Goal: Information Seeking & Learning: Find specific page/section

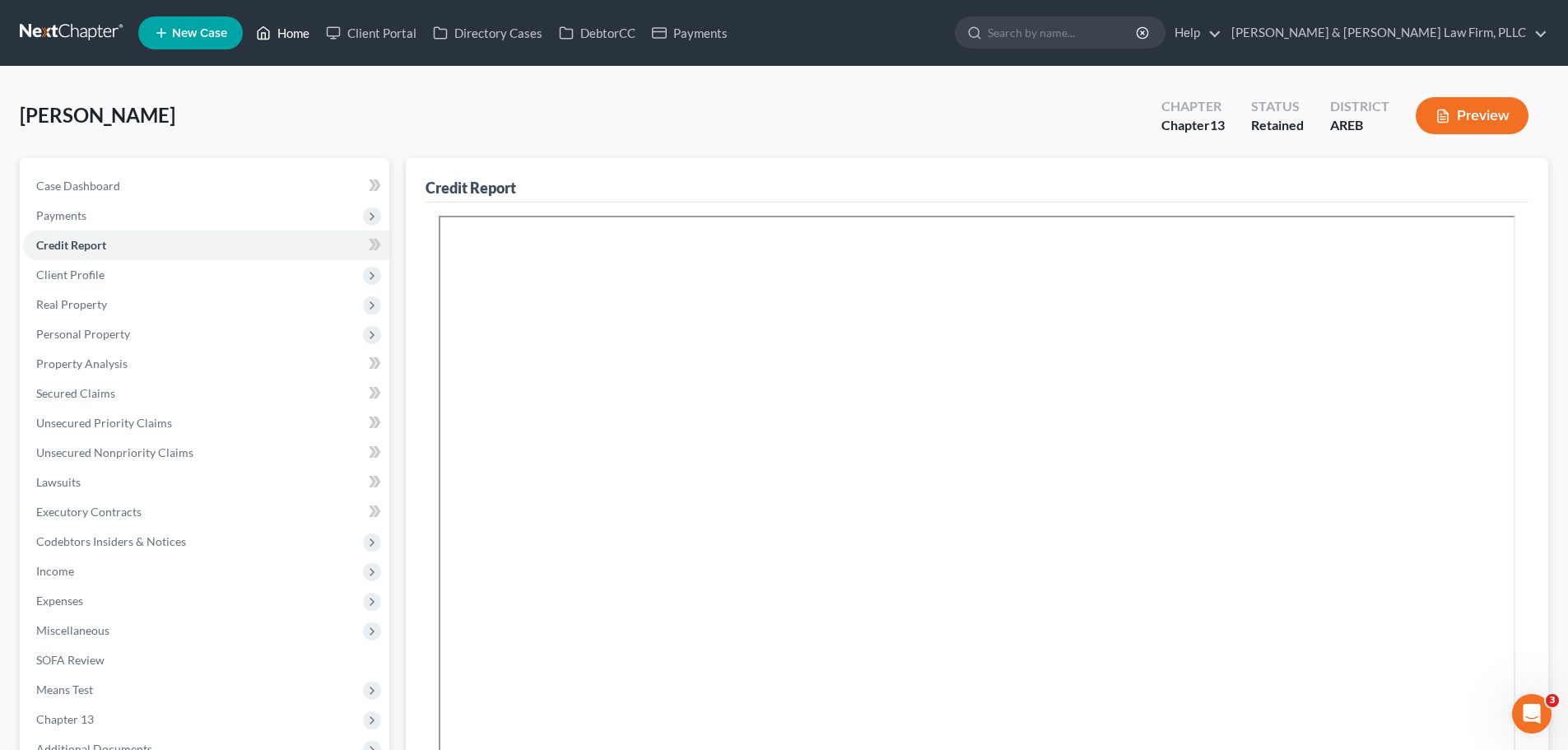
click at [266, 38] on polyline at bounding box center [264, 35] width 4 height 6
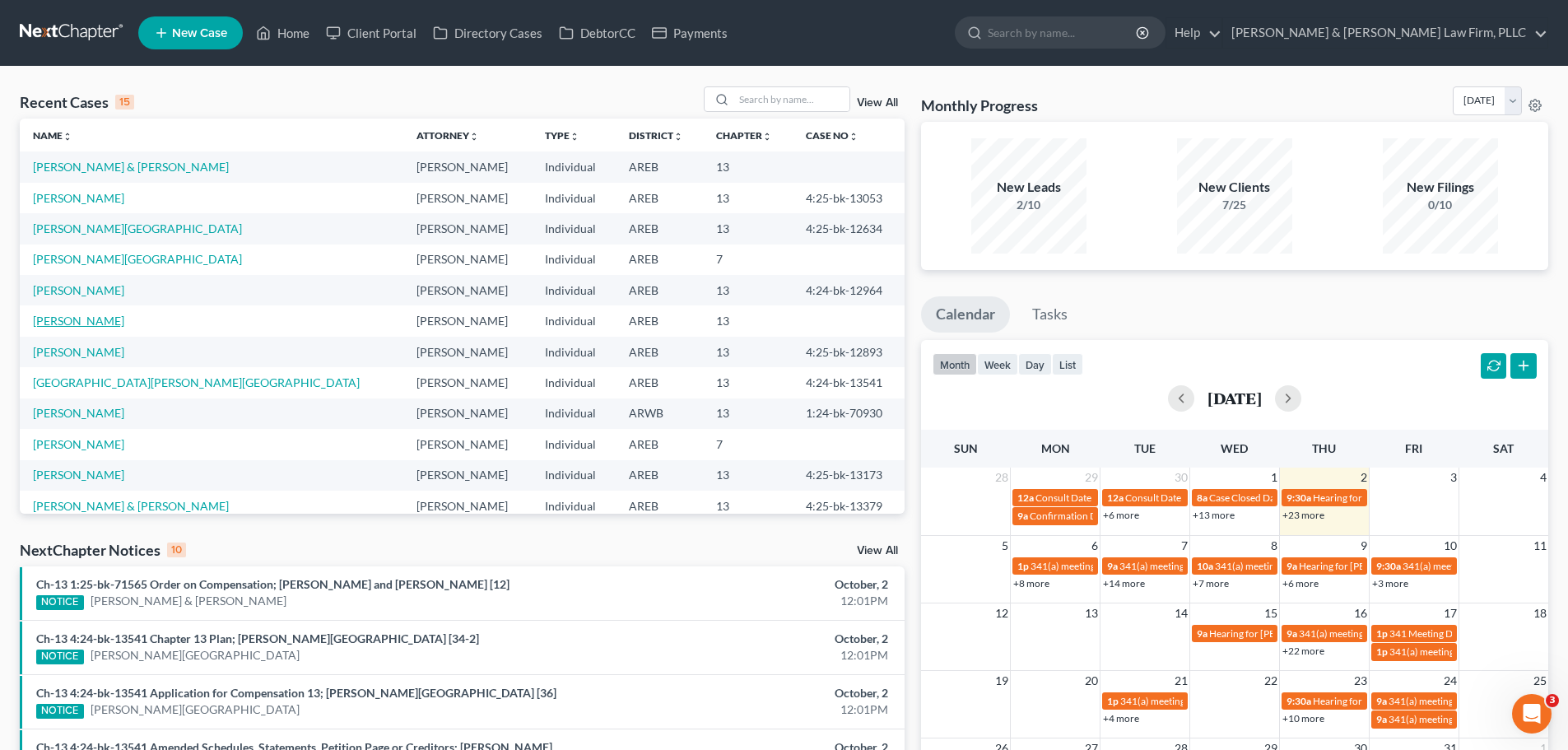
click at [60, 322] on link "[PERSON_NAME]" at bounding box center [78, 321] width 91 height 14
select select "4"
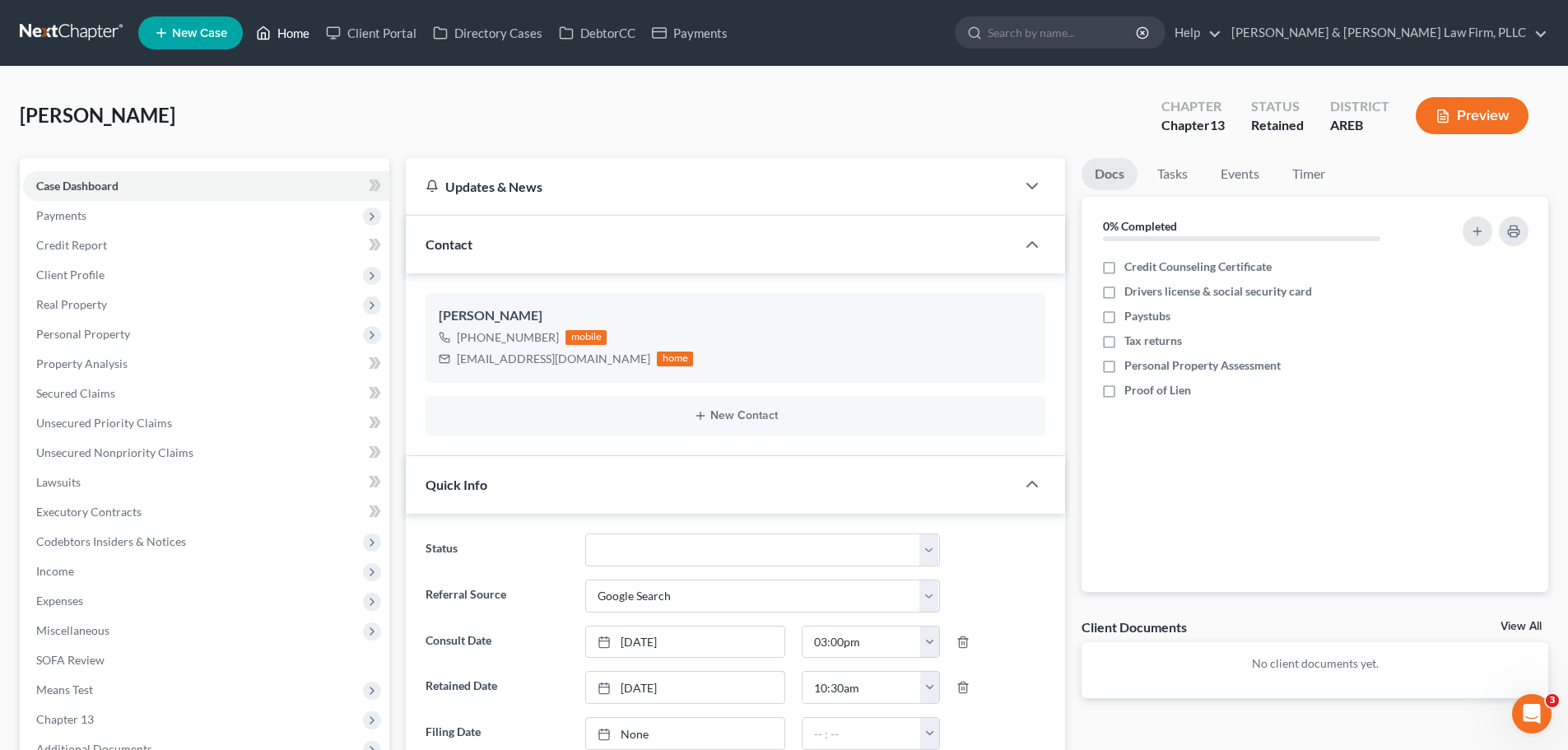
click at [274, 32] on link "Home" at bounding box center [283, 33] width 70 height 30
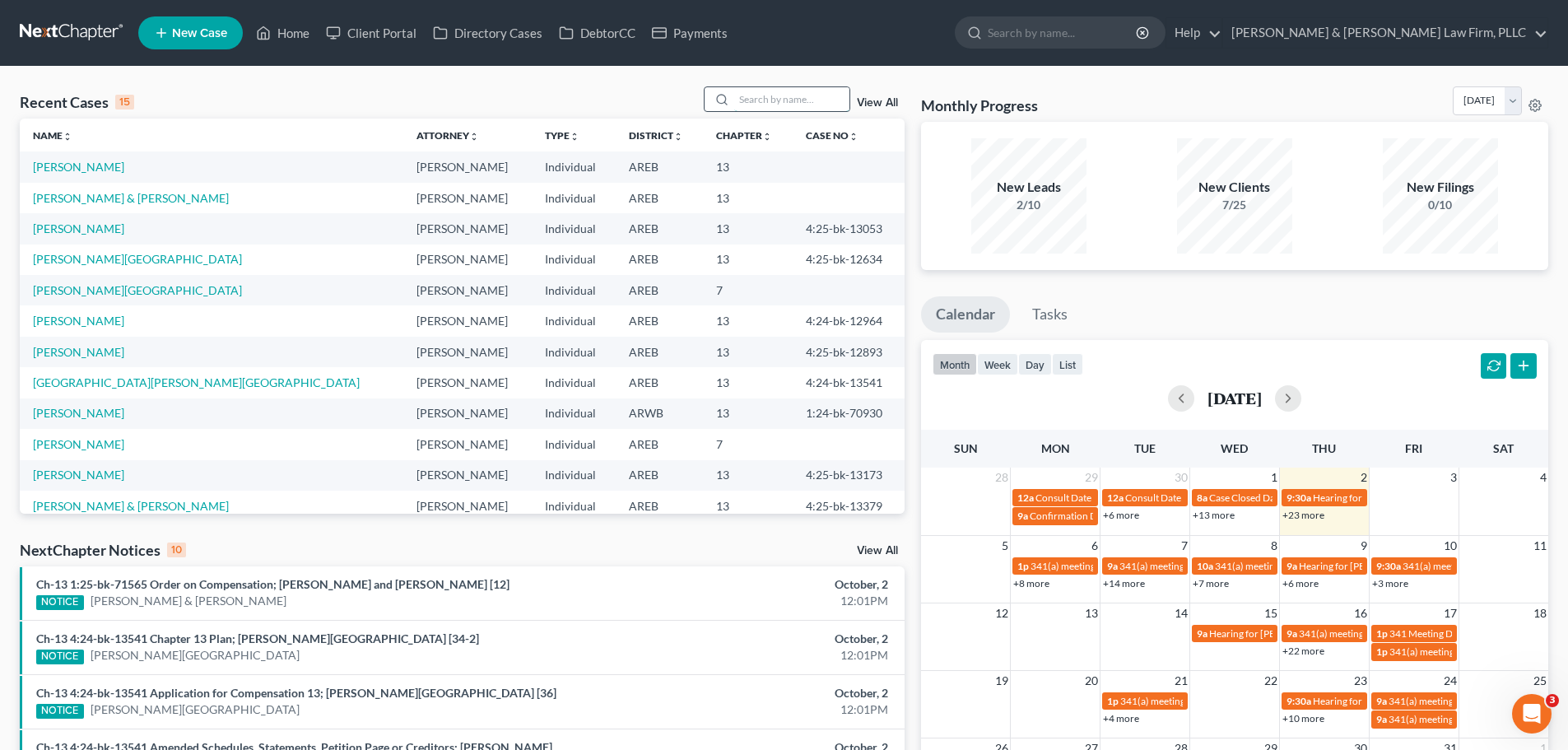
click at [762, 90] on input "search" at bounding box center [791, 98] width 115 height 24
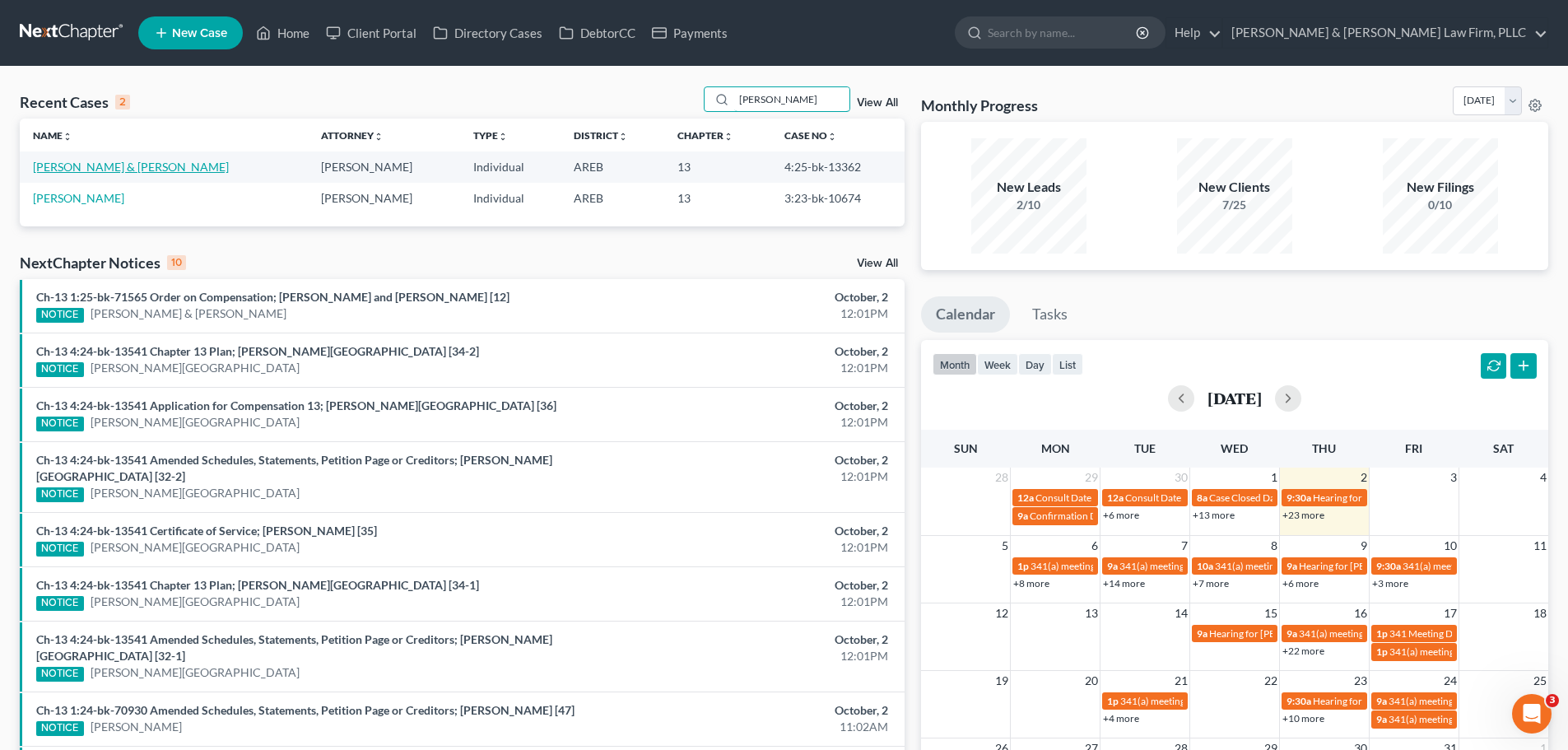
type input "[PERSON_NAME]"
click at [90, 160] on link "[PERSON_NAME] & [PERSON_NAME]" at bounding box center [130, 167] width 196 height 14
select select "4"
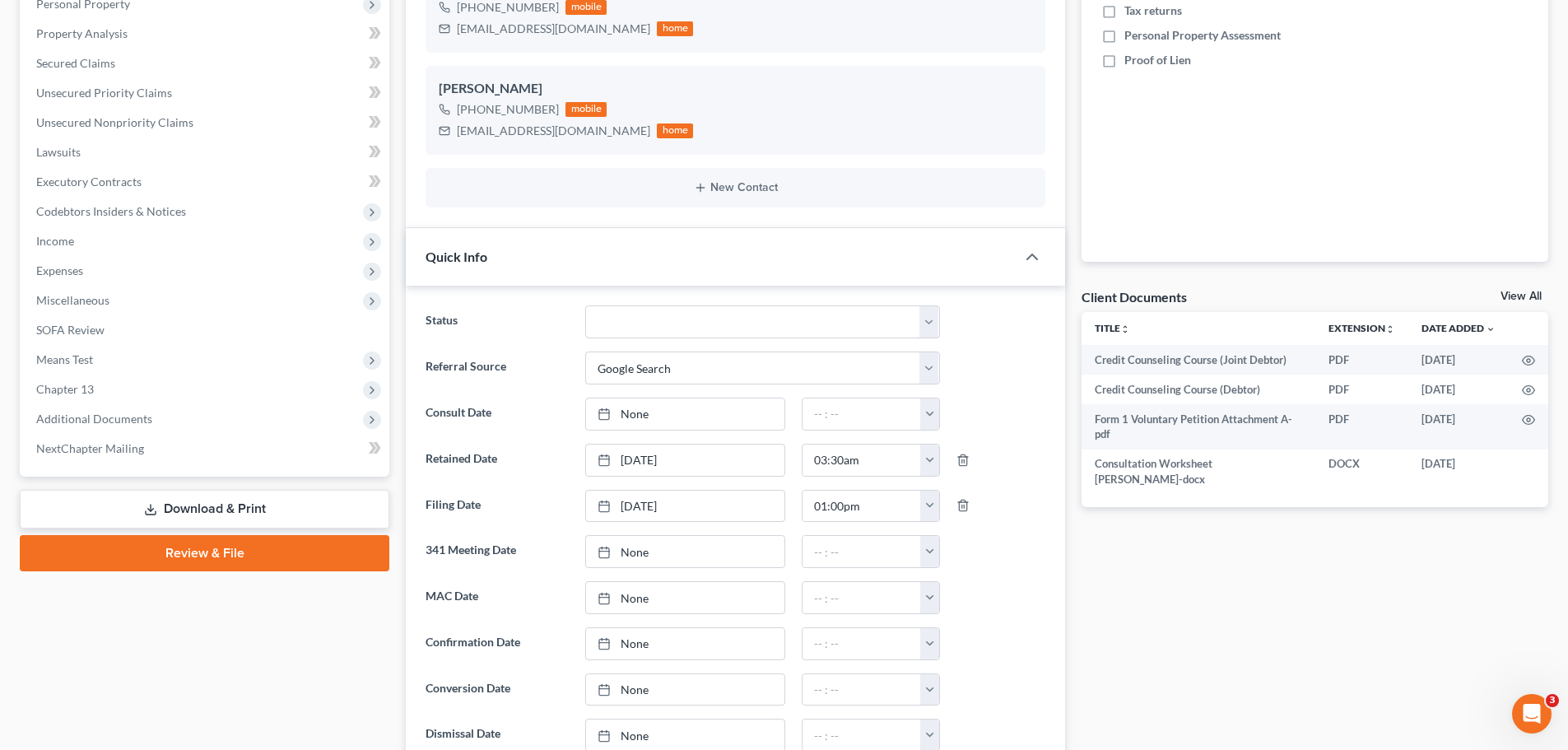
scroll to position [576, 0]
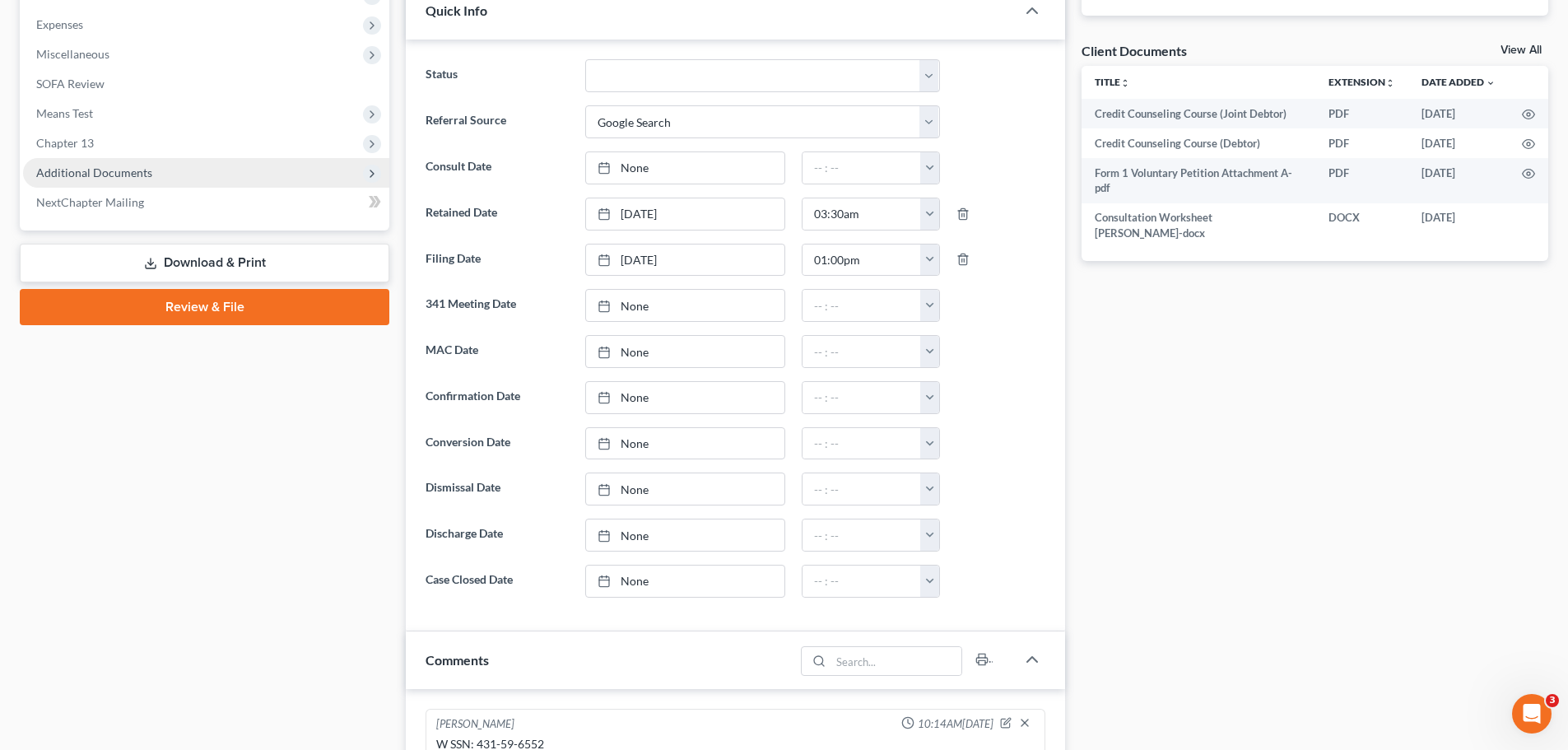
click at [163, 167] on span "Additional Documents" at bounding box center [206, 173] width 366 height 30
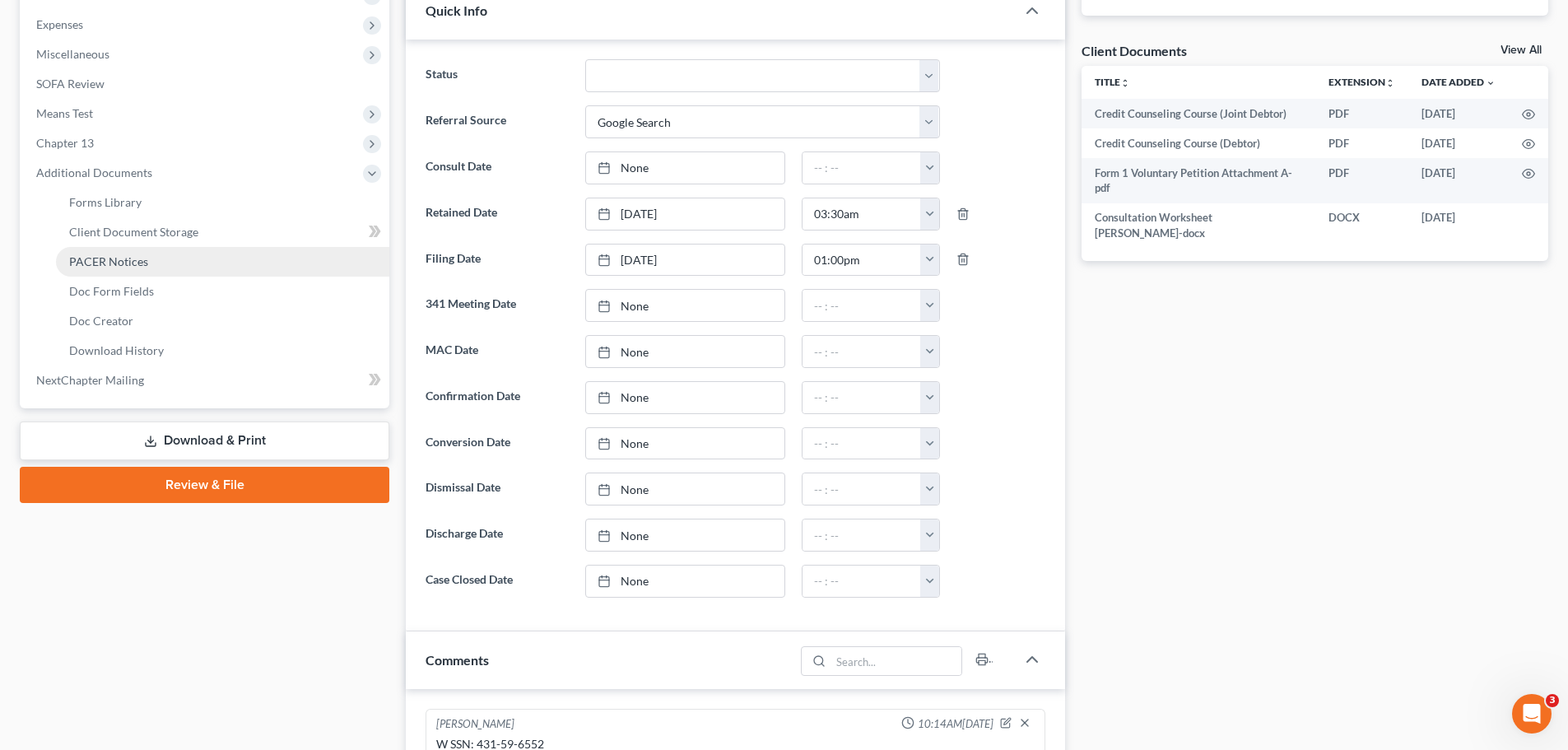
click at [157, 255] on link "PACER Notices" at bounding box center [222, 262] width 333 height 30
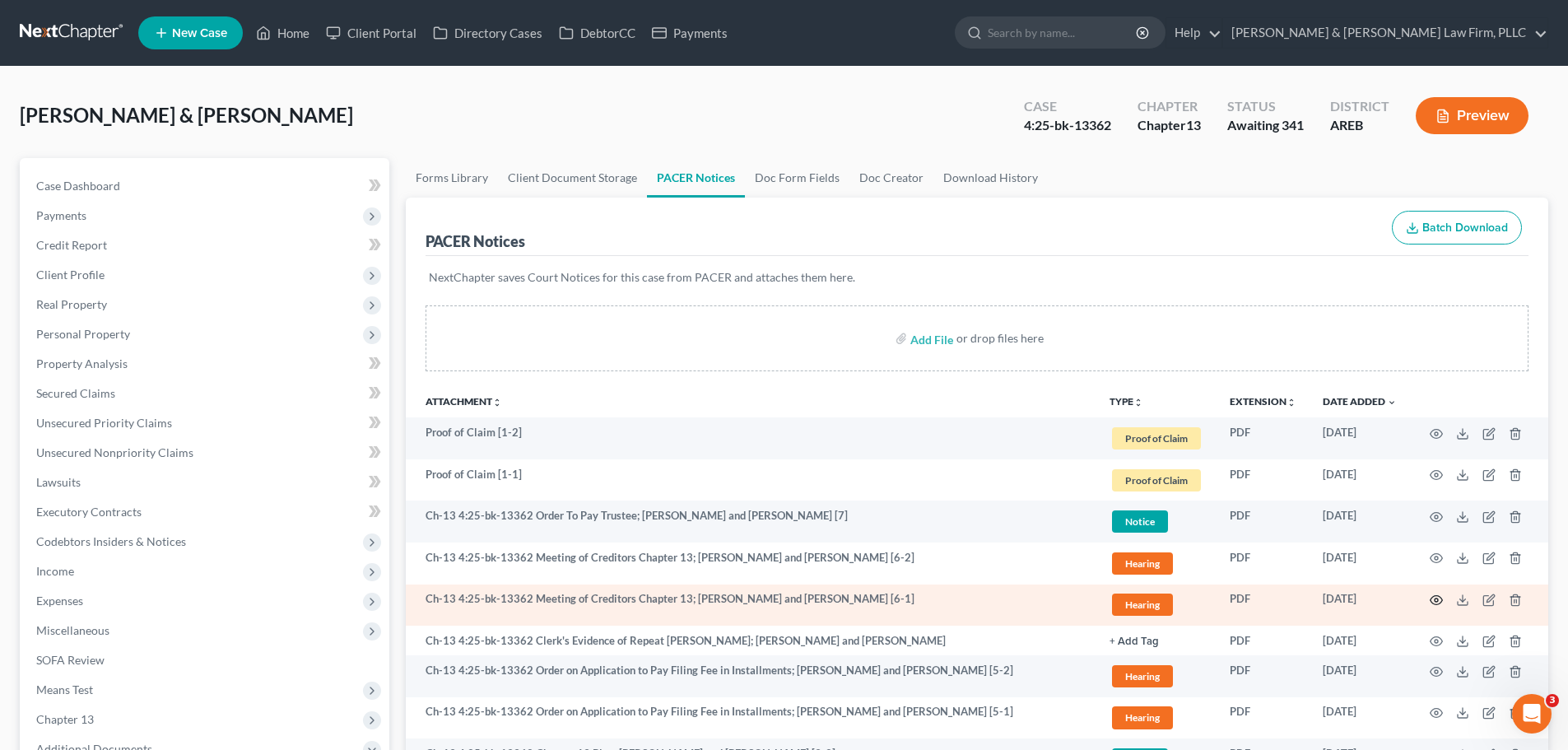
click at [1437, 598] on circle "button" at bounding box center [1436, 600] width 4 height 4
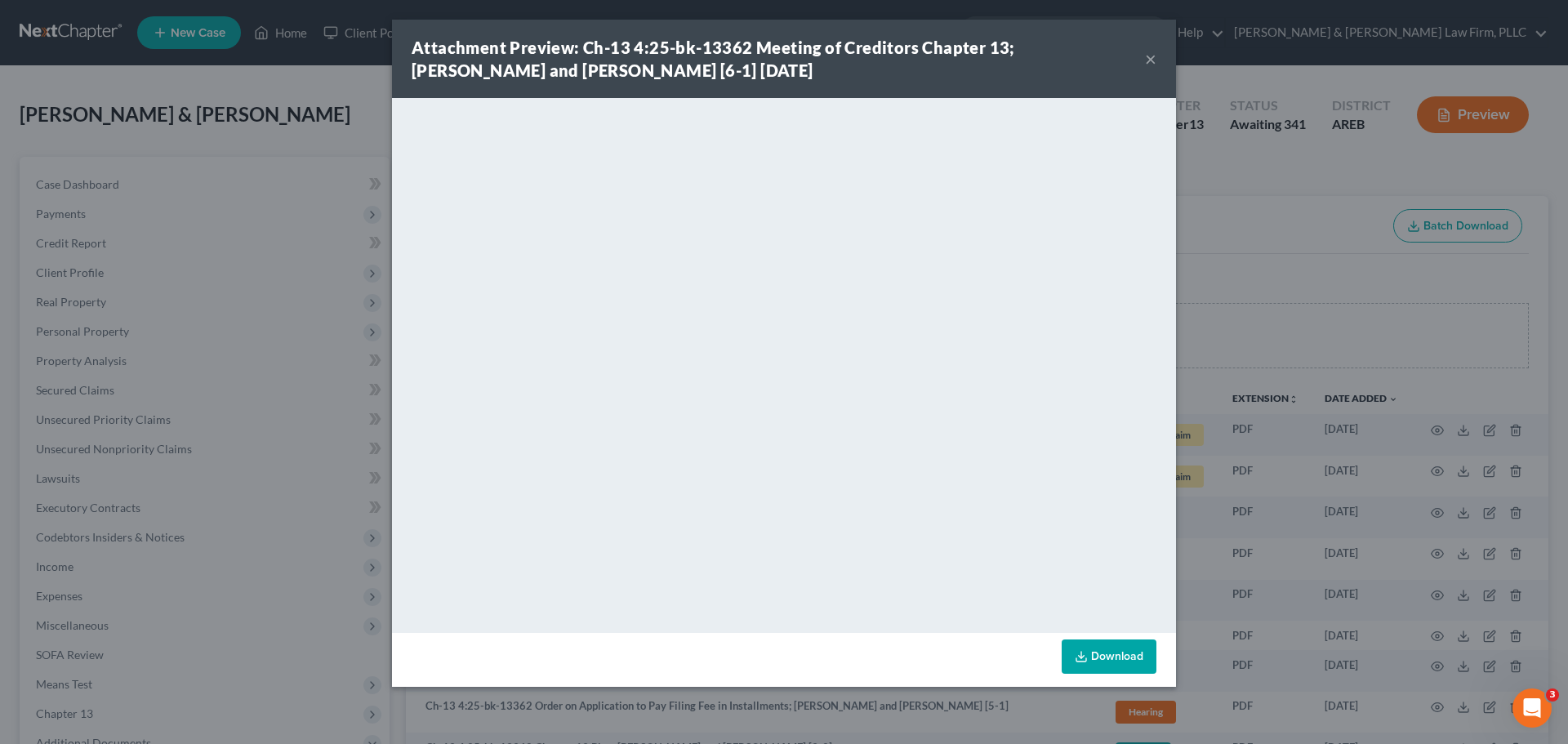
click at [1293, 244] on div "Attachment Preview: Ch-13 4:25-bk-13362 Meeting of Creditors Chapter 13; [PERSO…" at bounding box center [784, 372] width 1568 height 744
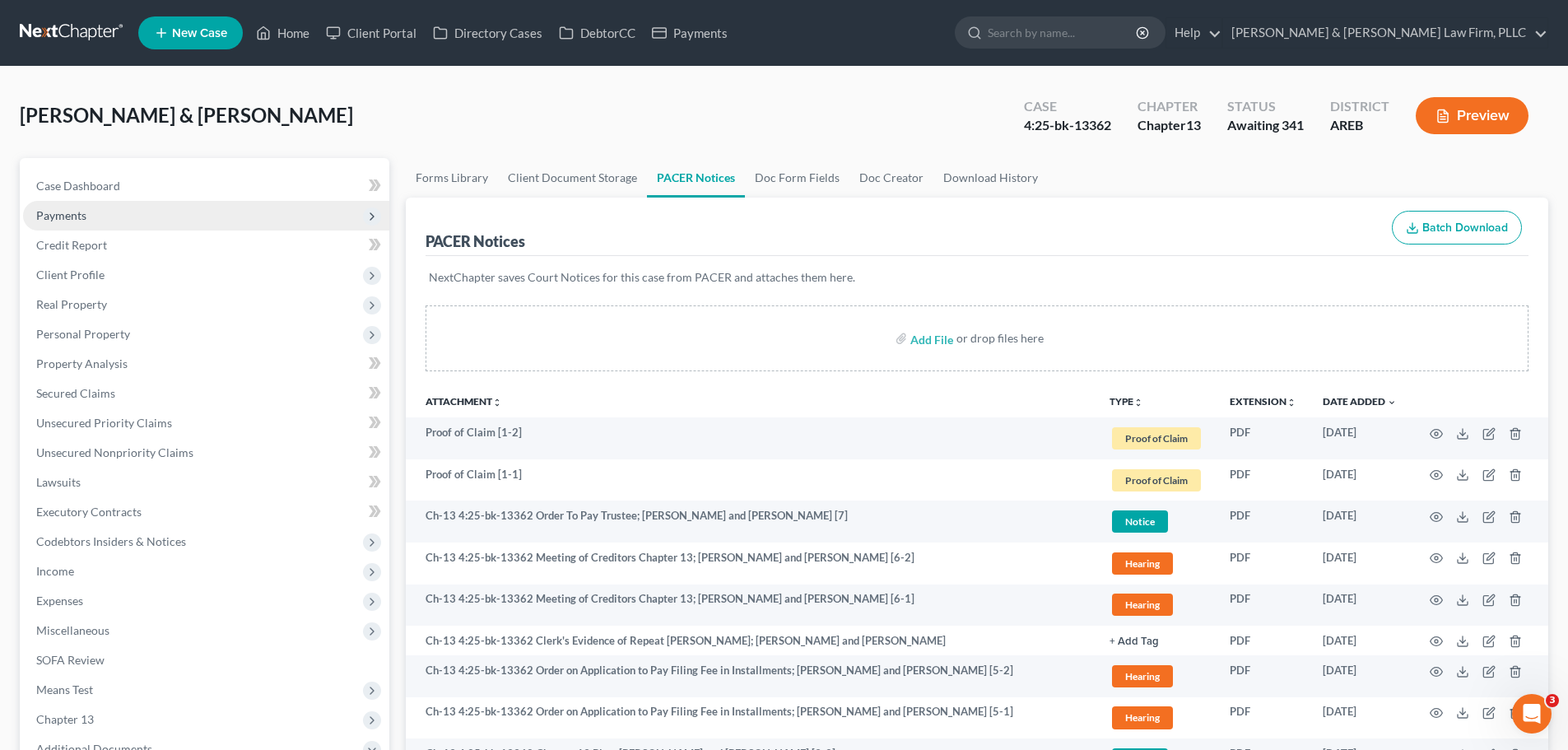
click at [119, 213] on span "Payments" at bounding box center [206, 216] width 366 height 30
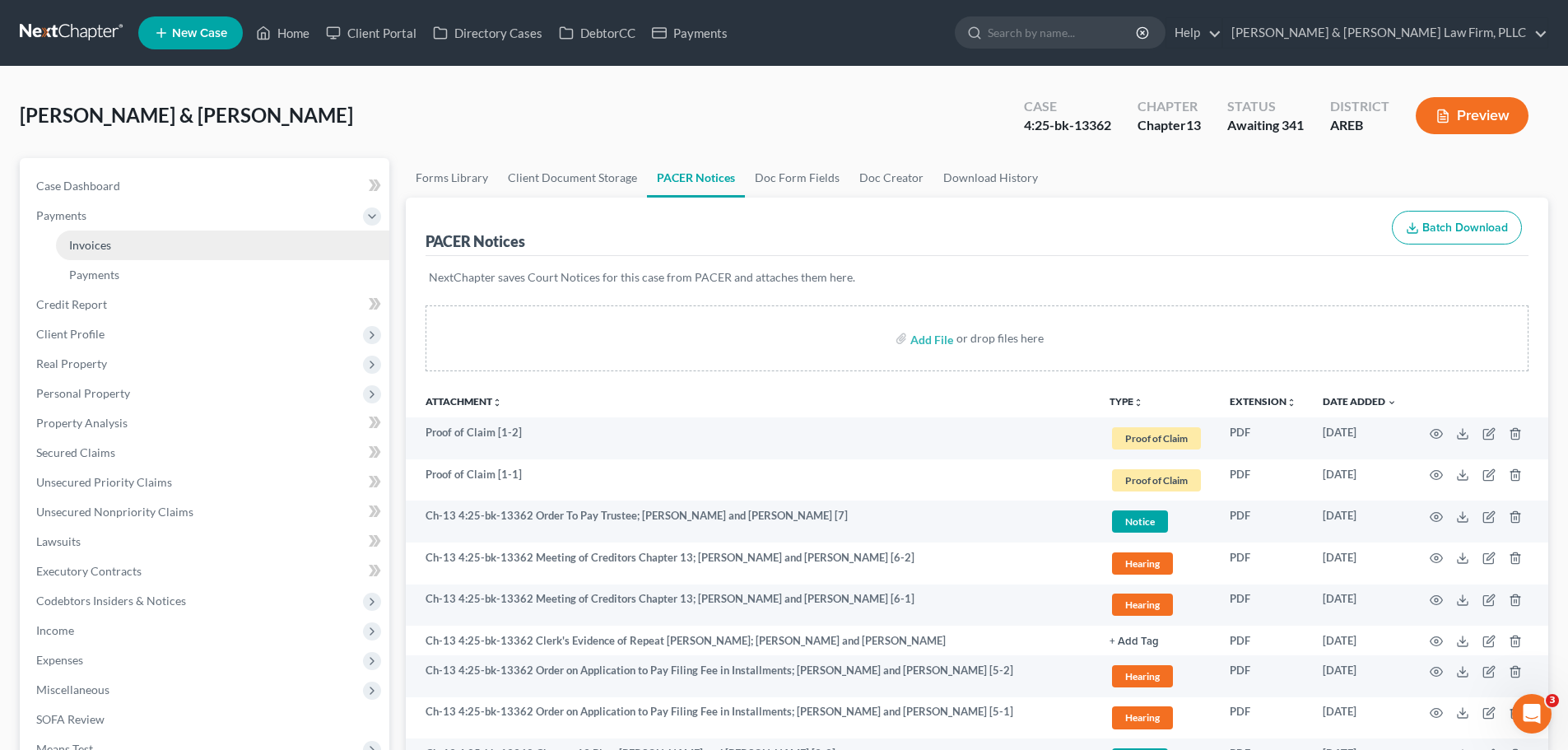
click at [172, 254] on link "Invoices" at bounding box center [222, 245] width 333 height 30
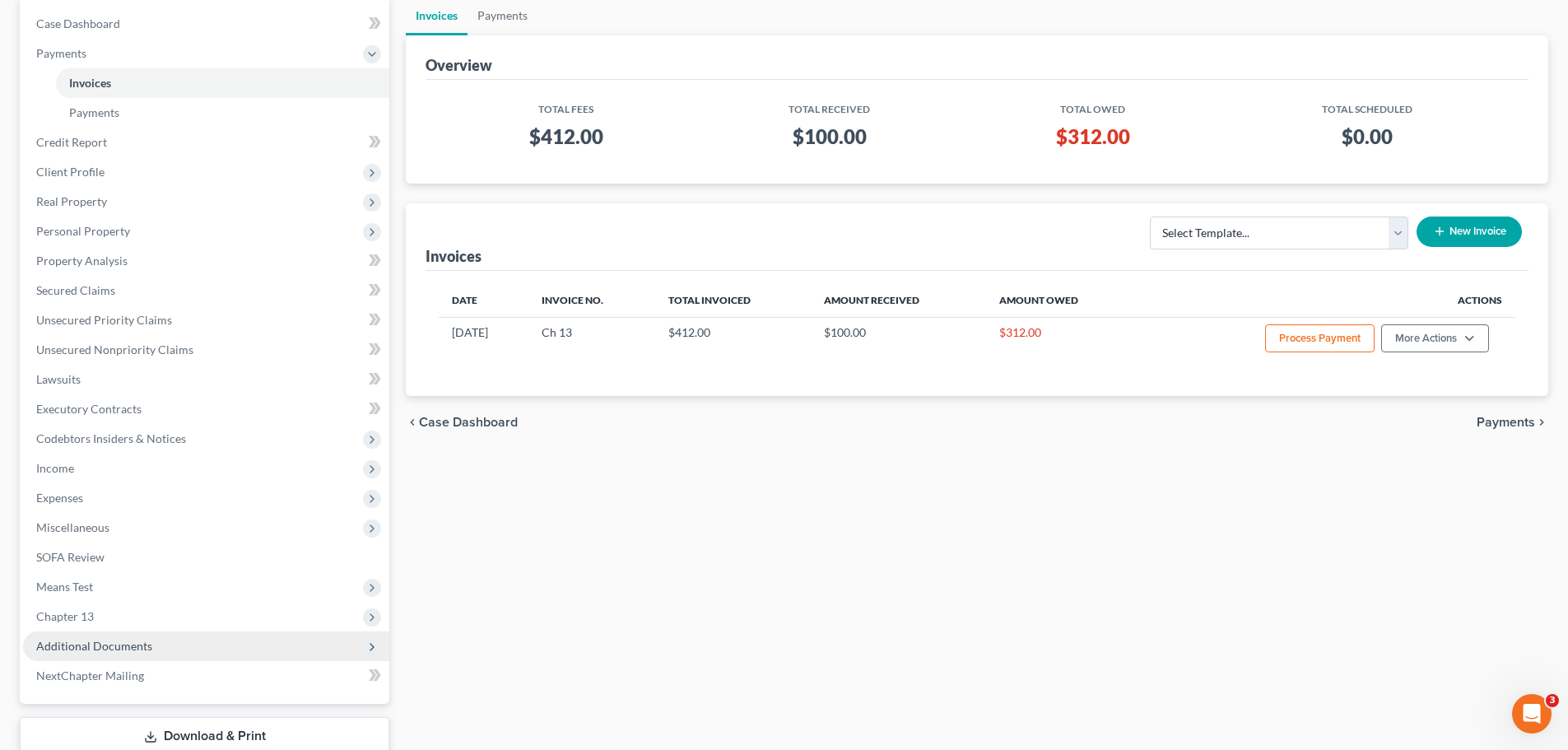
scroll to position [273, 0]
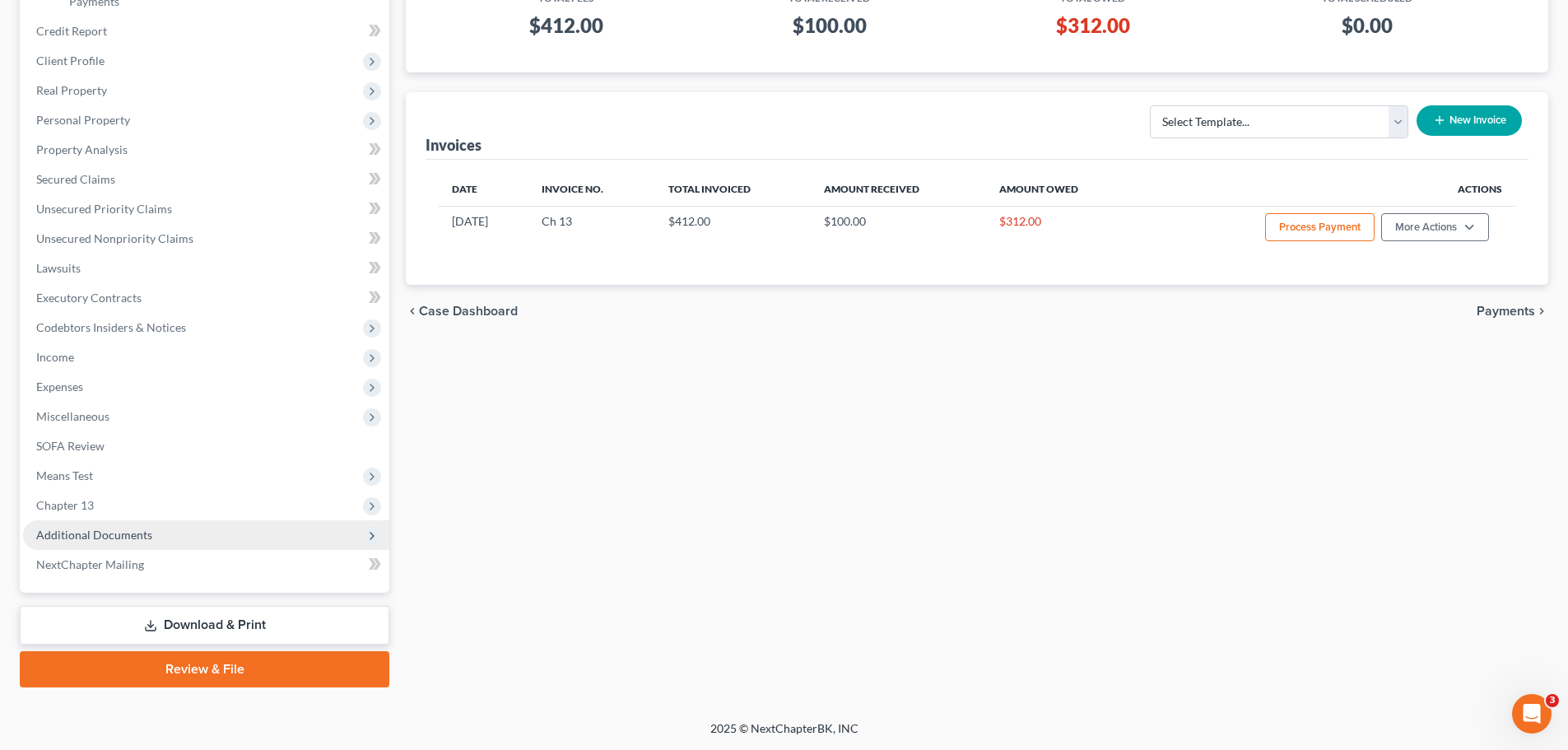
click at [162, 527] on span "Additional Documents" at bounding box center [206, 535] width 366 height 30
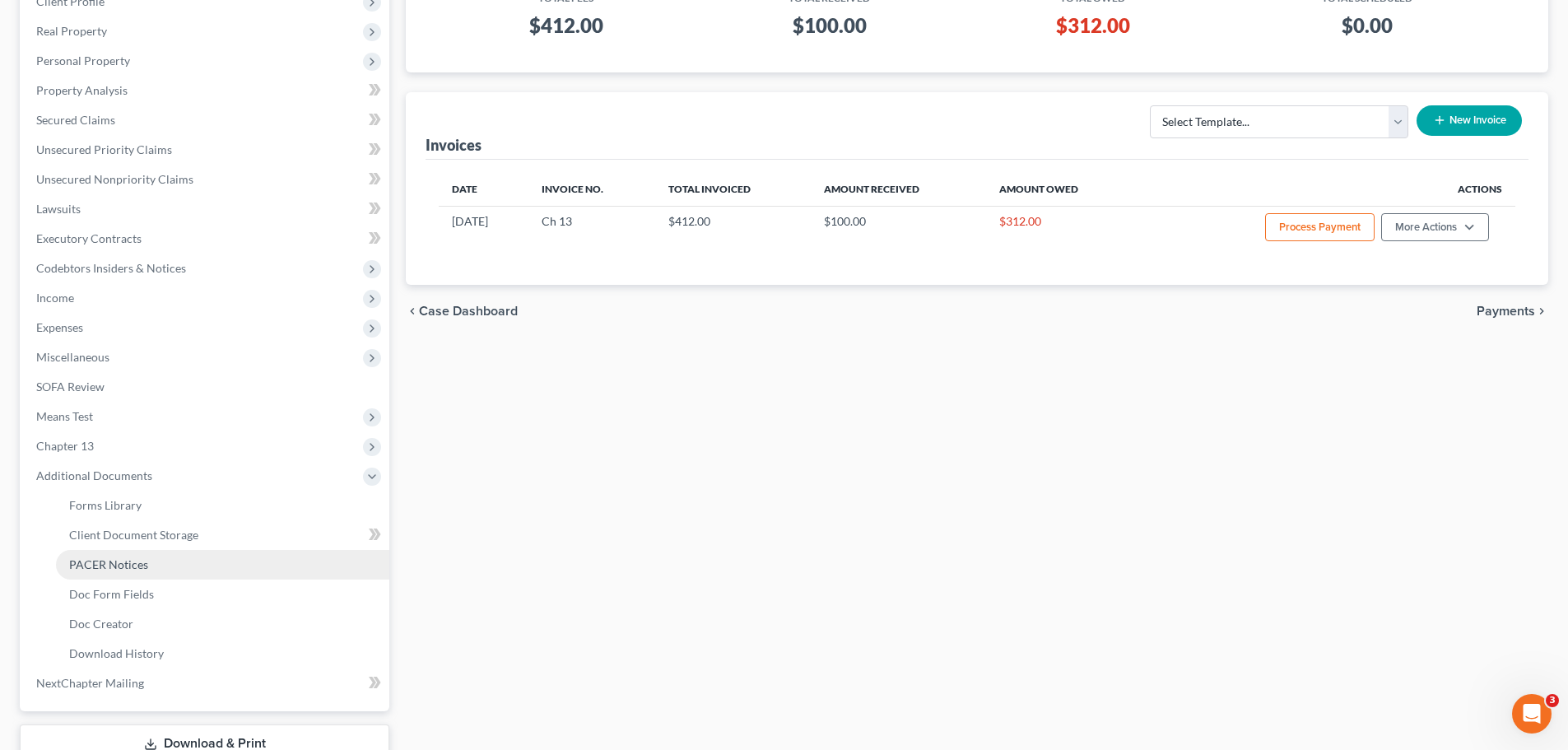
click at [157, 566] on link "PACER Notices" at bounding box center [222, 565] width 333 height 30
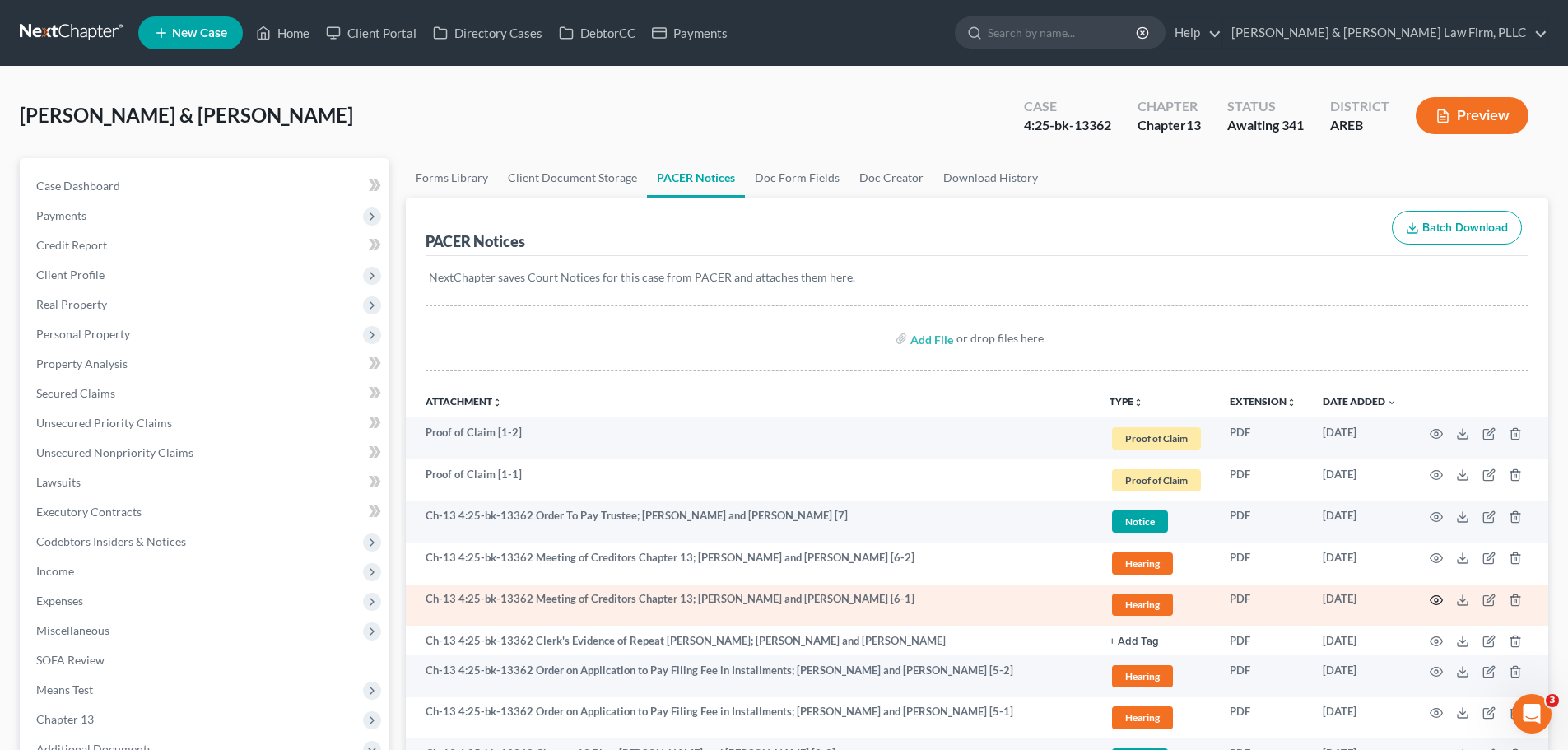
click at [1436, 597] on icon "button" at bounding box center [1436, 600] width 13 height 13
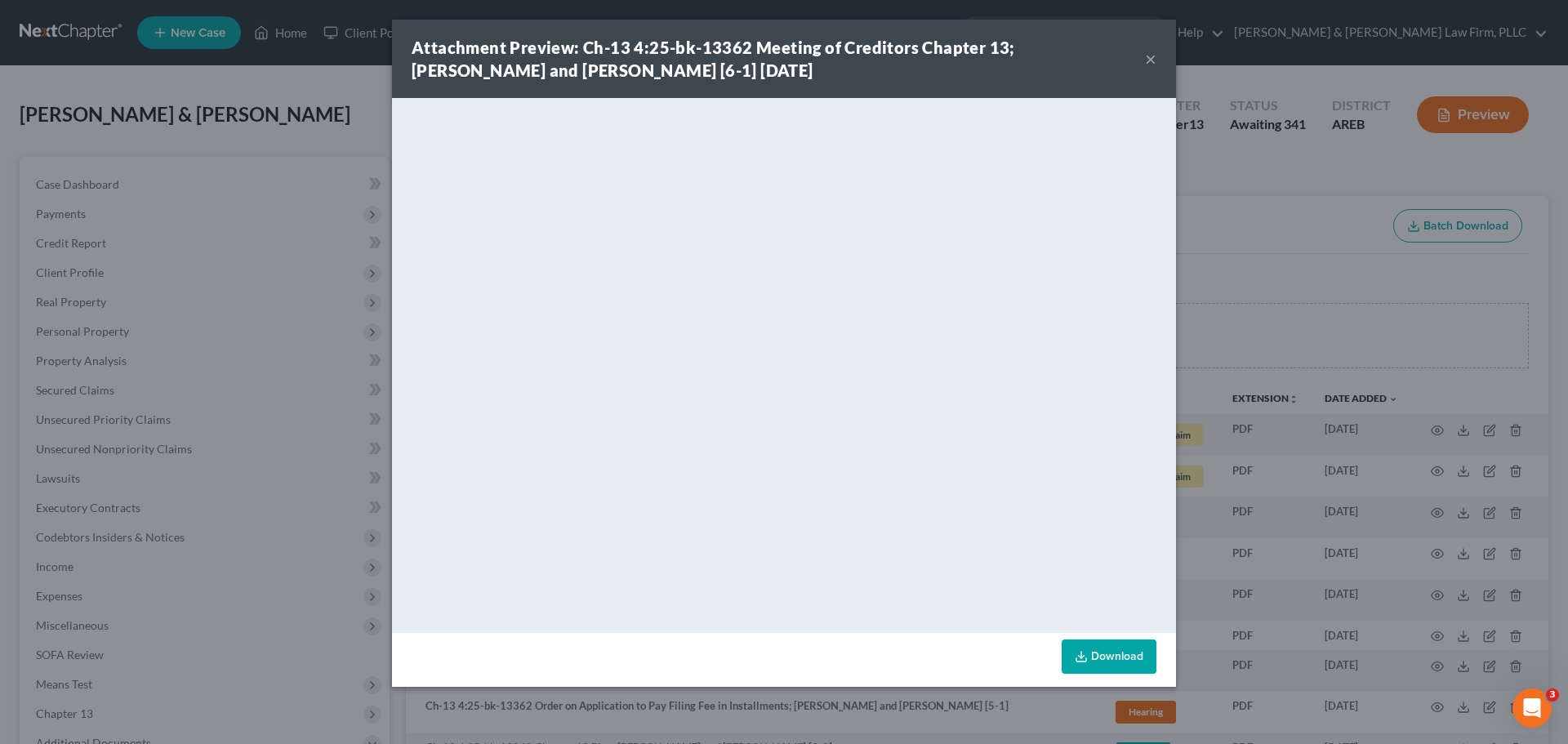
click at [1151, 58] on button "×" at bounding box center [1151, 58] width 11 height 19
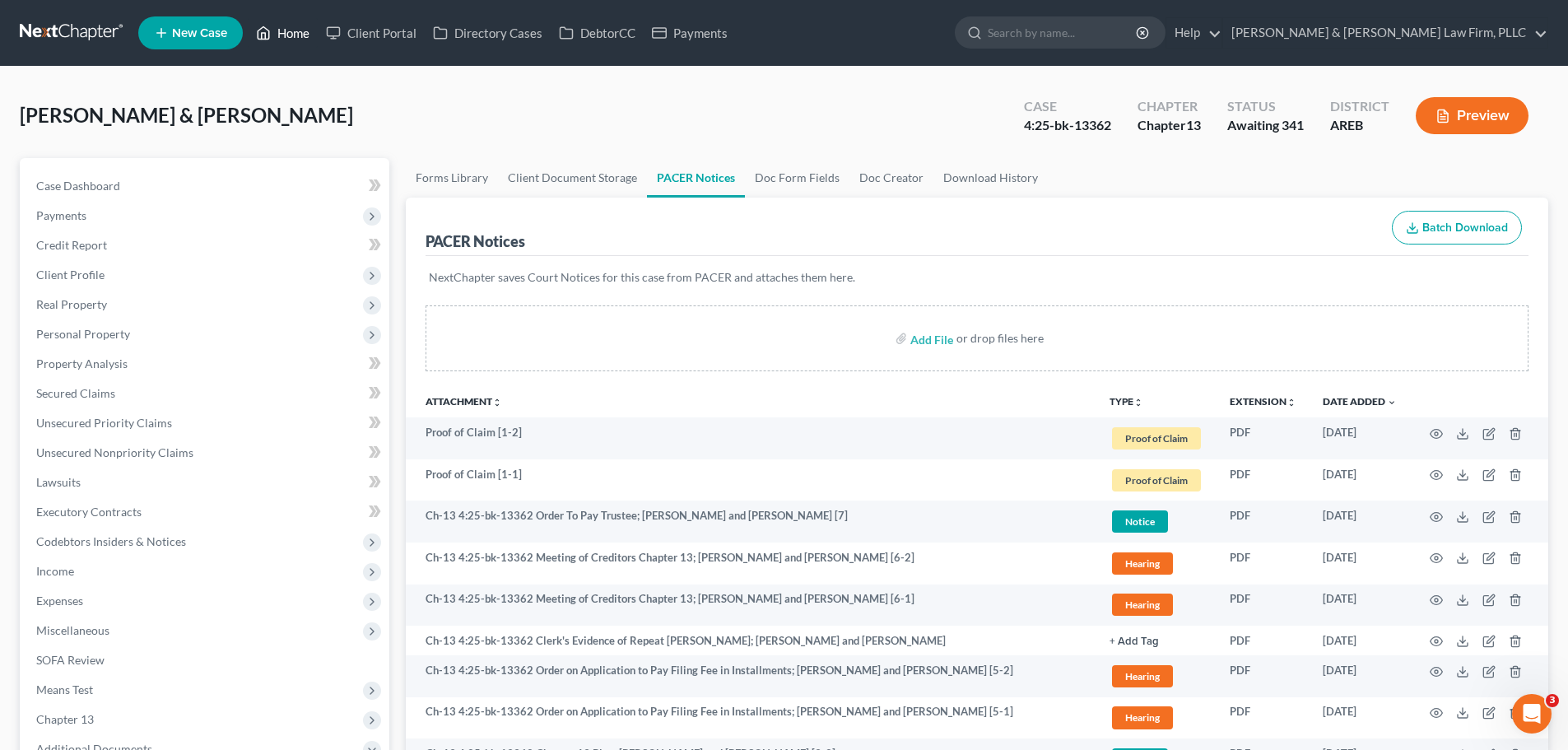
click at [264, 32] on polyline at bounding box center [264, 35] width 4 height 6
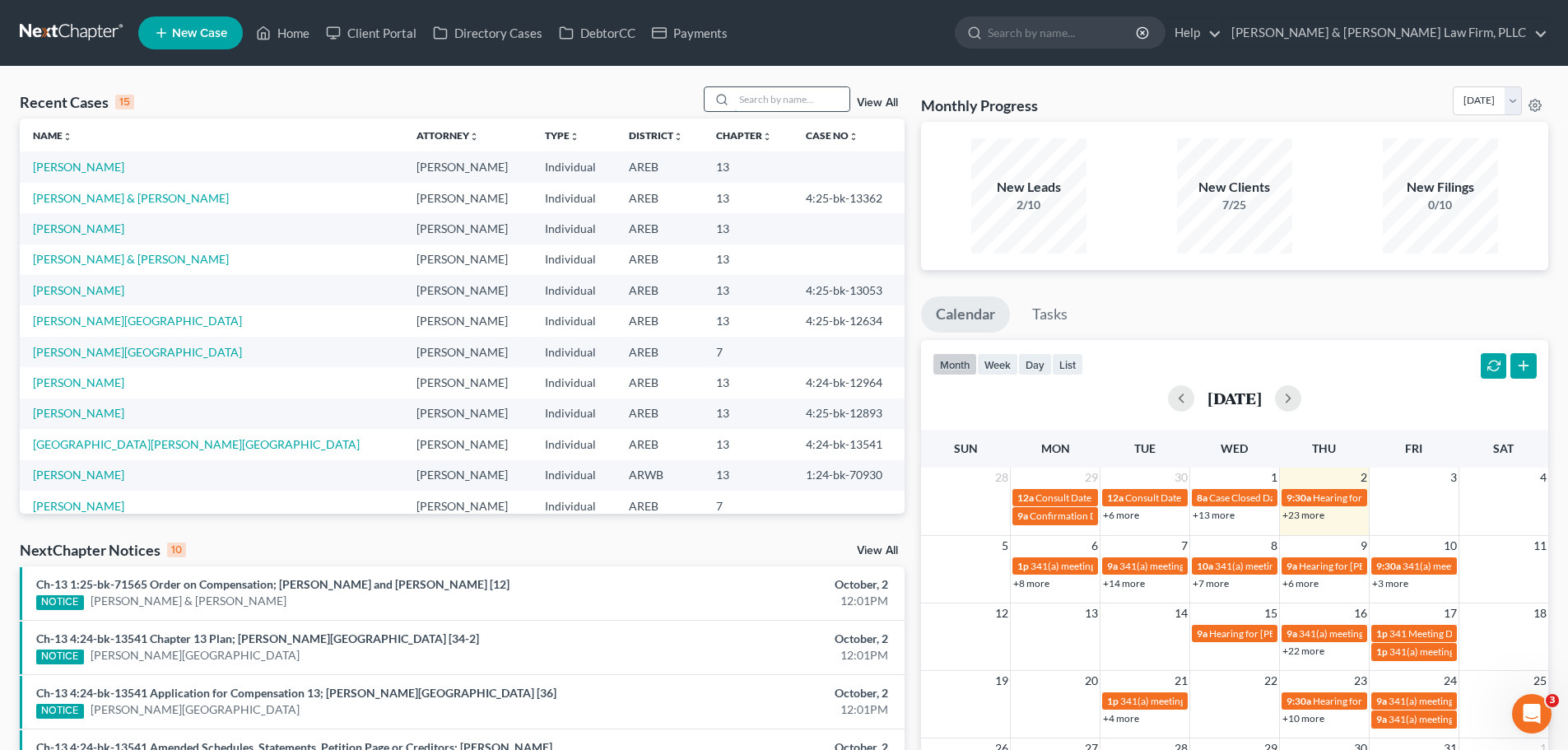
click at [768, 105] on input "search" at bounding box center [791, 98] width 115 height 24
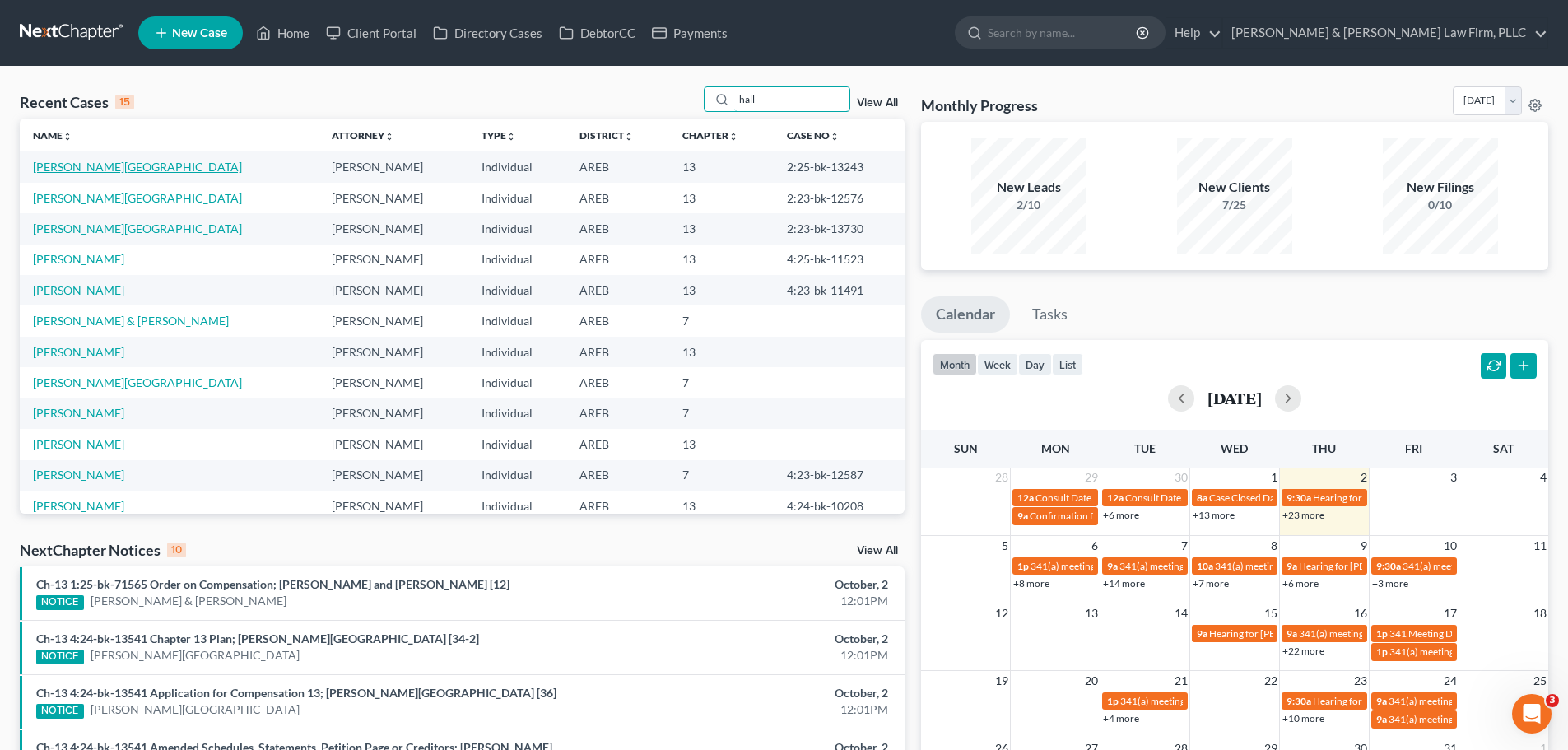
type input "hall"
click at [56, 171] on link "[PERSON_NAME][GEOGRAPHIC_DATA]" at bounding box center [137, 167] width 209 height 14
select select "1"
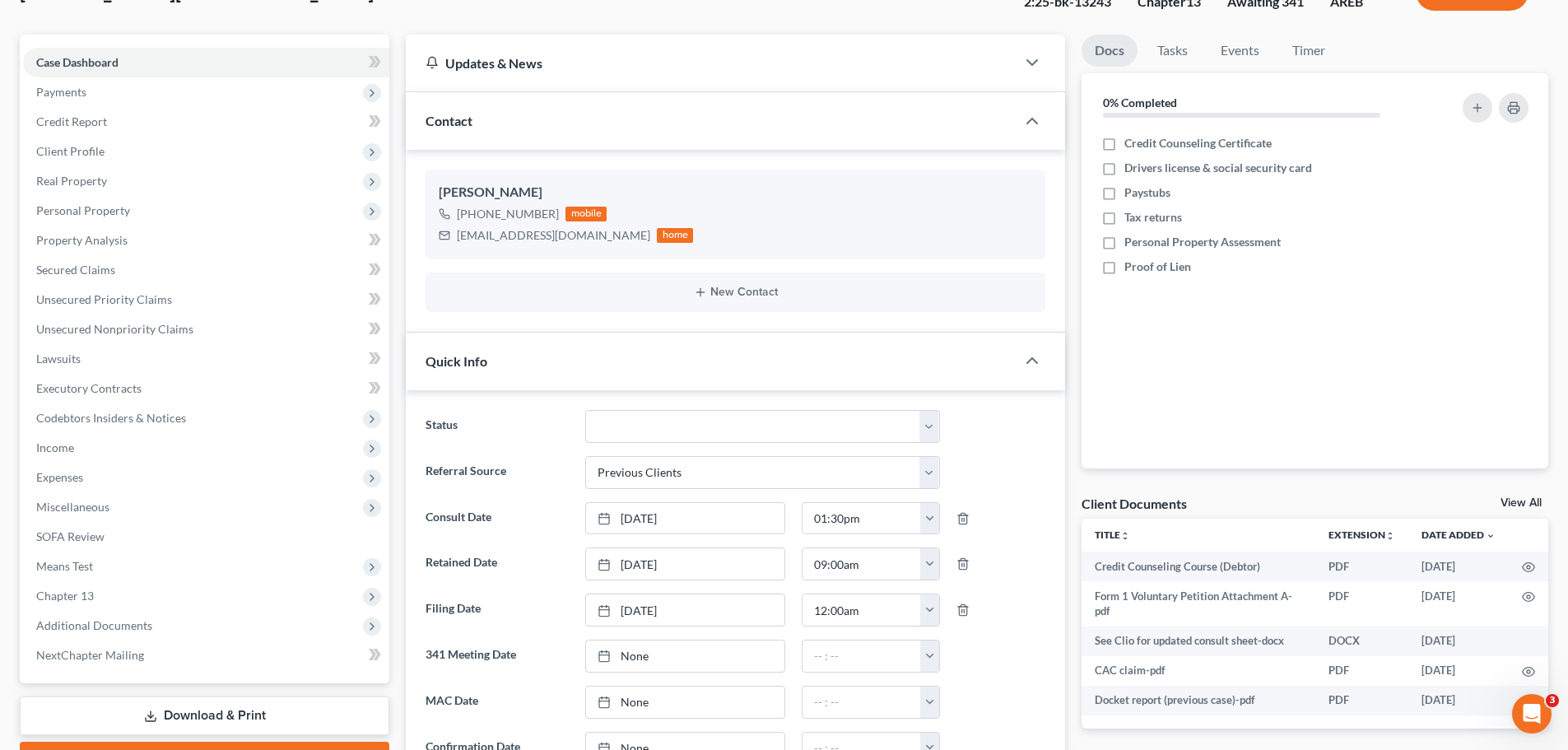
scroll to position [576, 0]
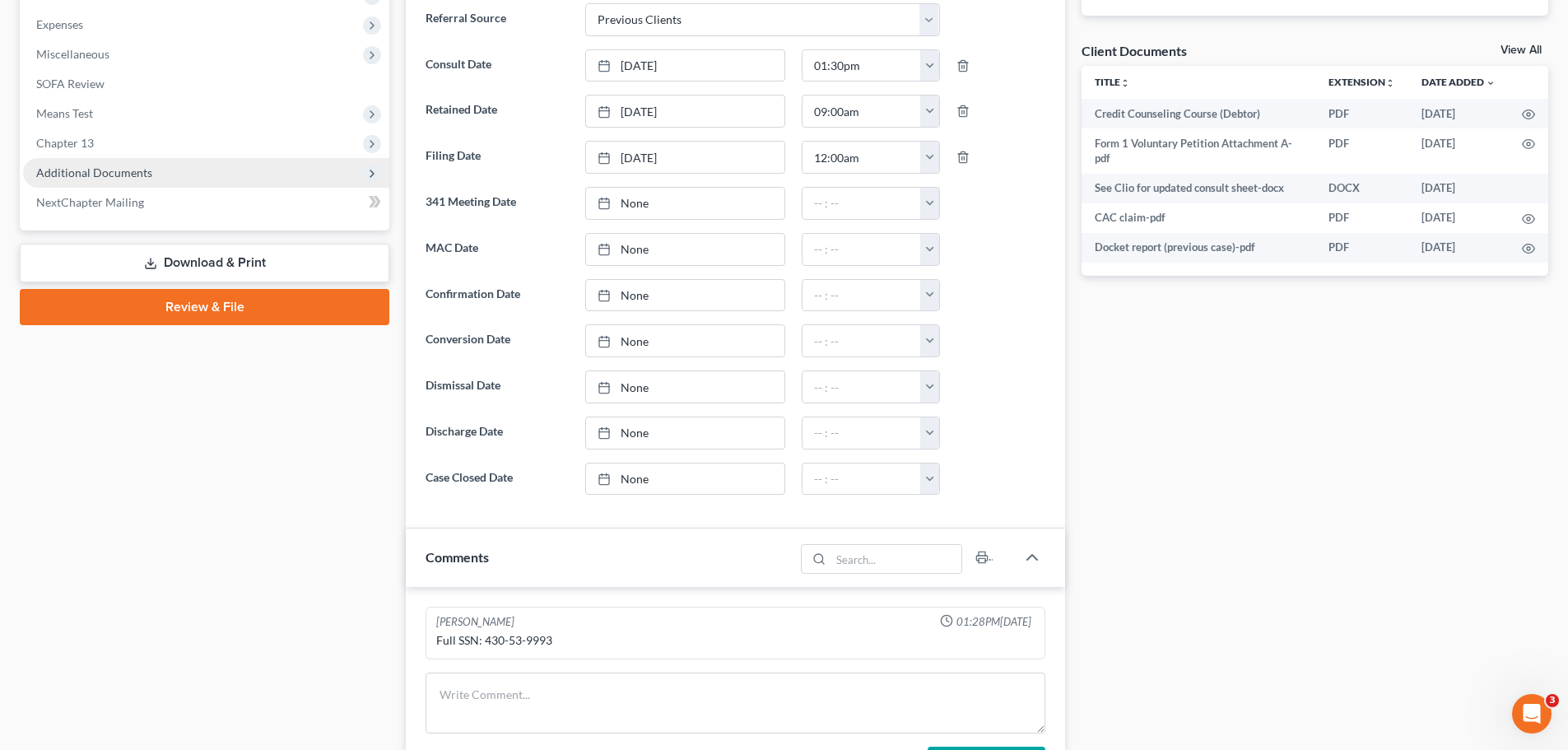
click at [105, 165] on span "Additional Documents" at bounding box center [94, 172] width 116 height 14
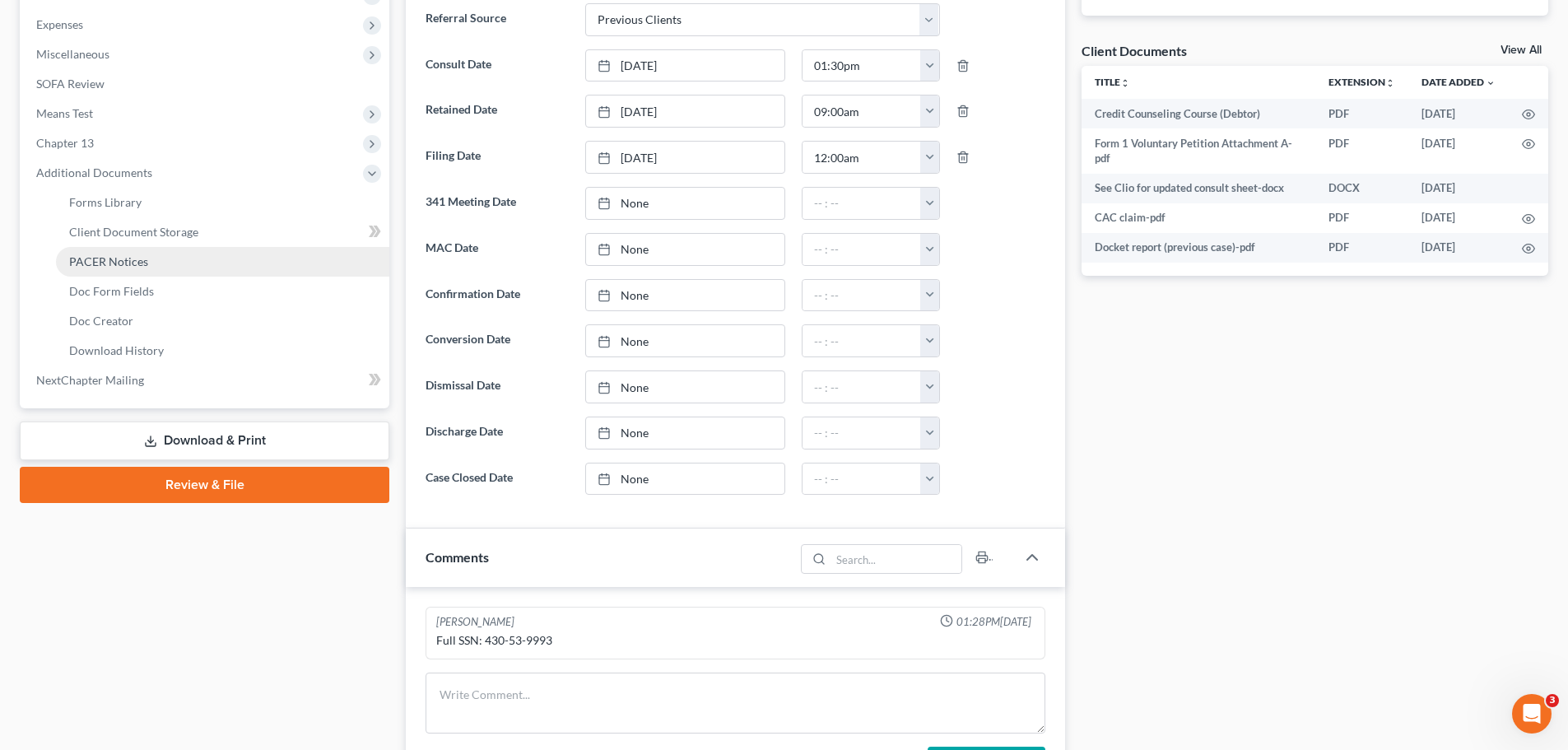
click at [135, 256] on span "PACER Notices" at bounding box center [109, 262] width 79 height 14
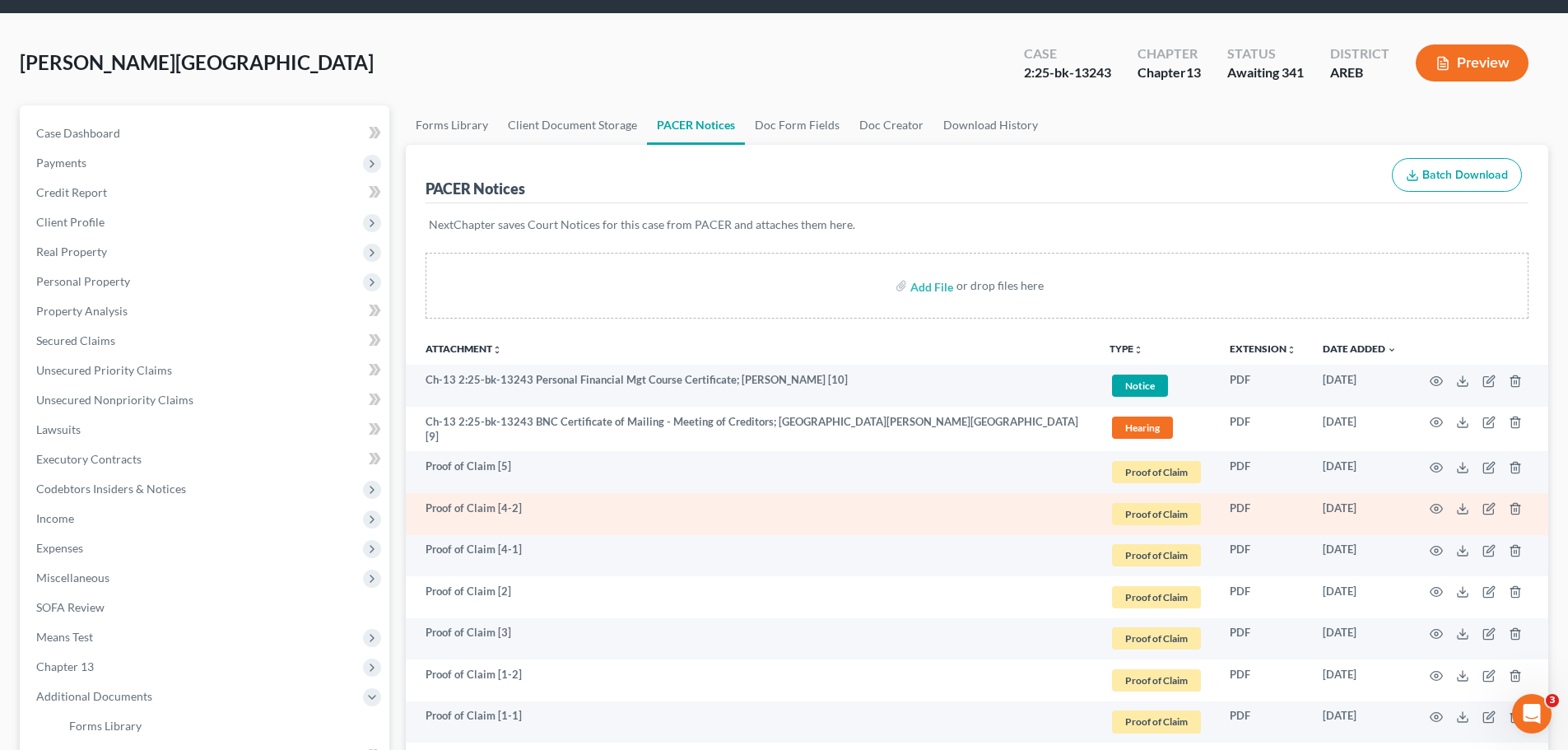
scroll to position [83, 0]
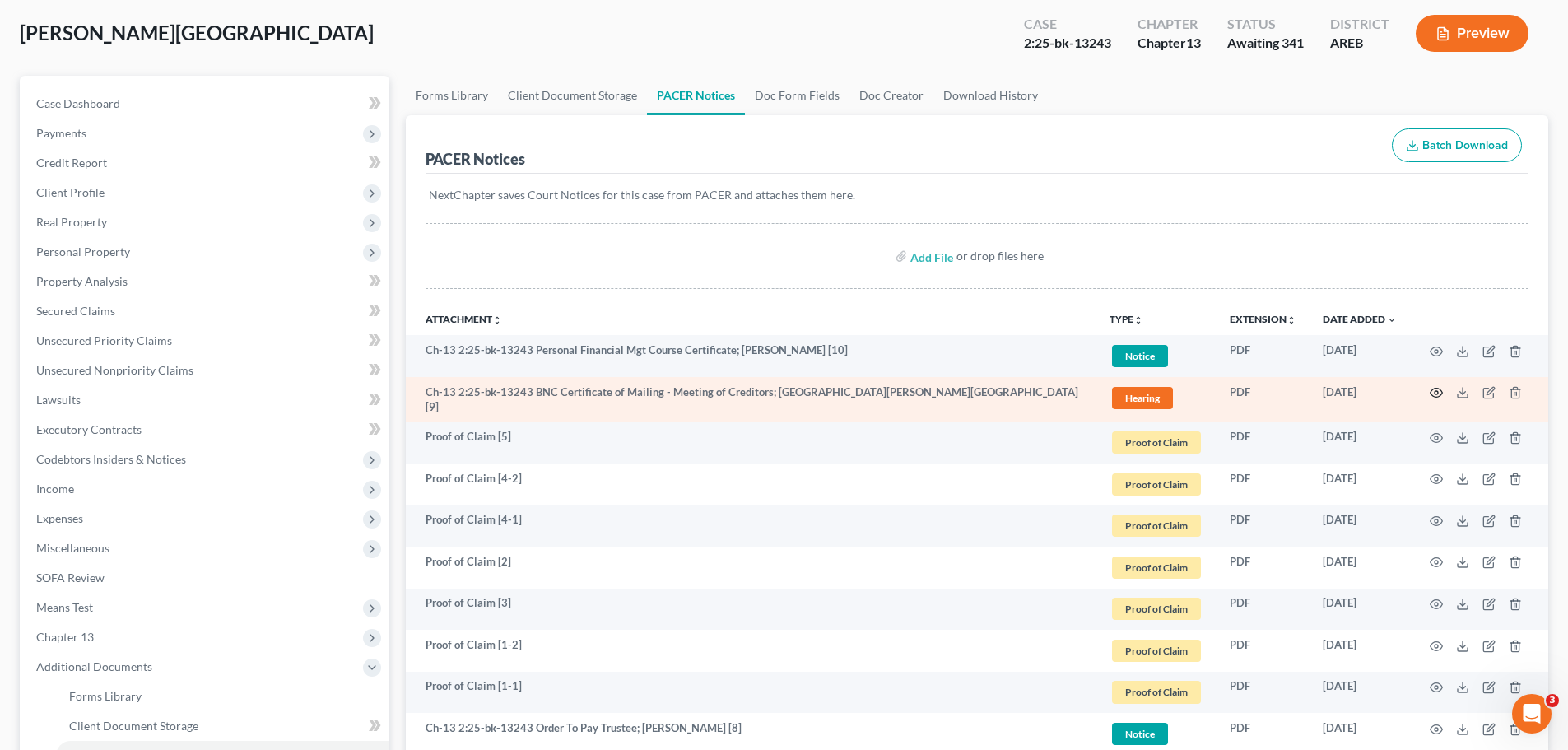
click at [1438, 393] on circle "button" at bounding box center [1436, 393] width 4 height 4
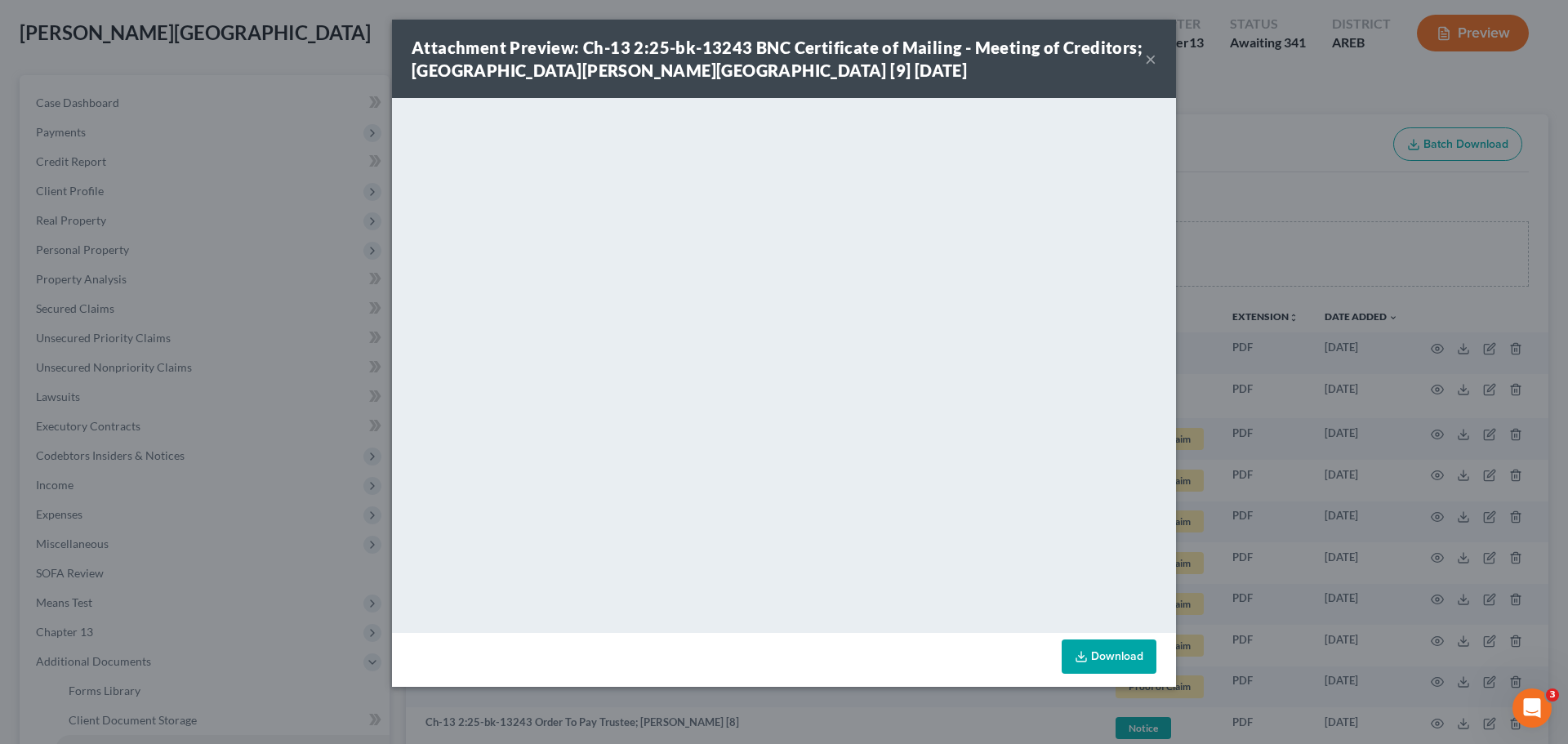
click at [1325, 188] on div "Attachment Preview: Ch-13 2:25-bk-13243 BNC Certificate of Mailing - Meeting of…" at bounding box center [784, 372] width 1568 height 744
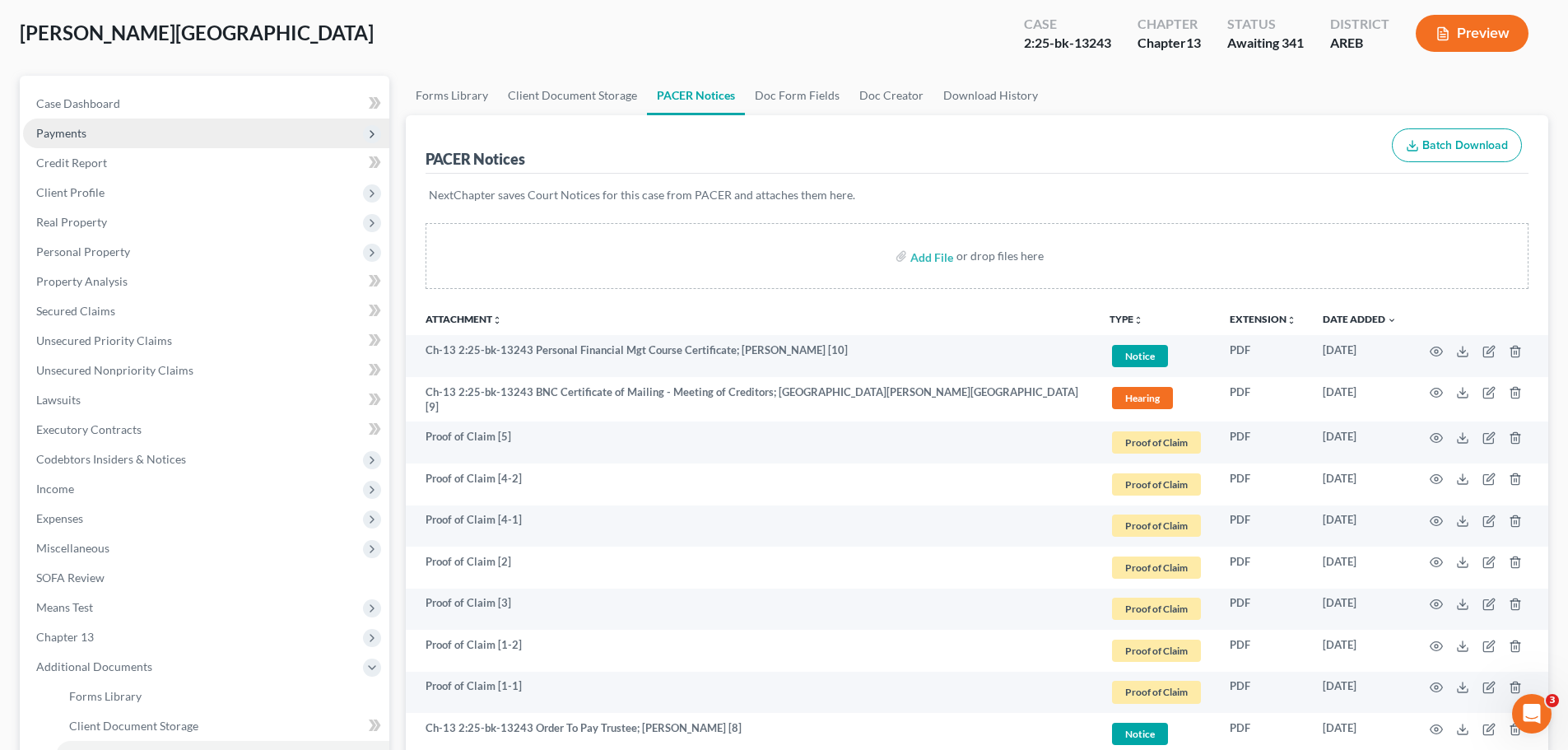
click at [115, 144] on span "Payments" at bounding box center [206, 133] width 366 height 30
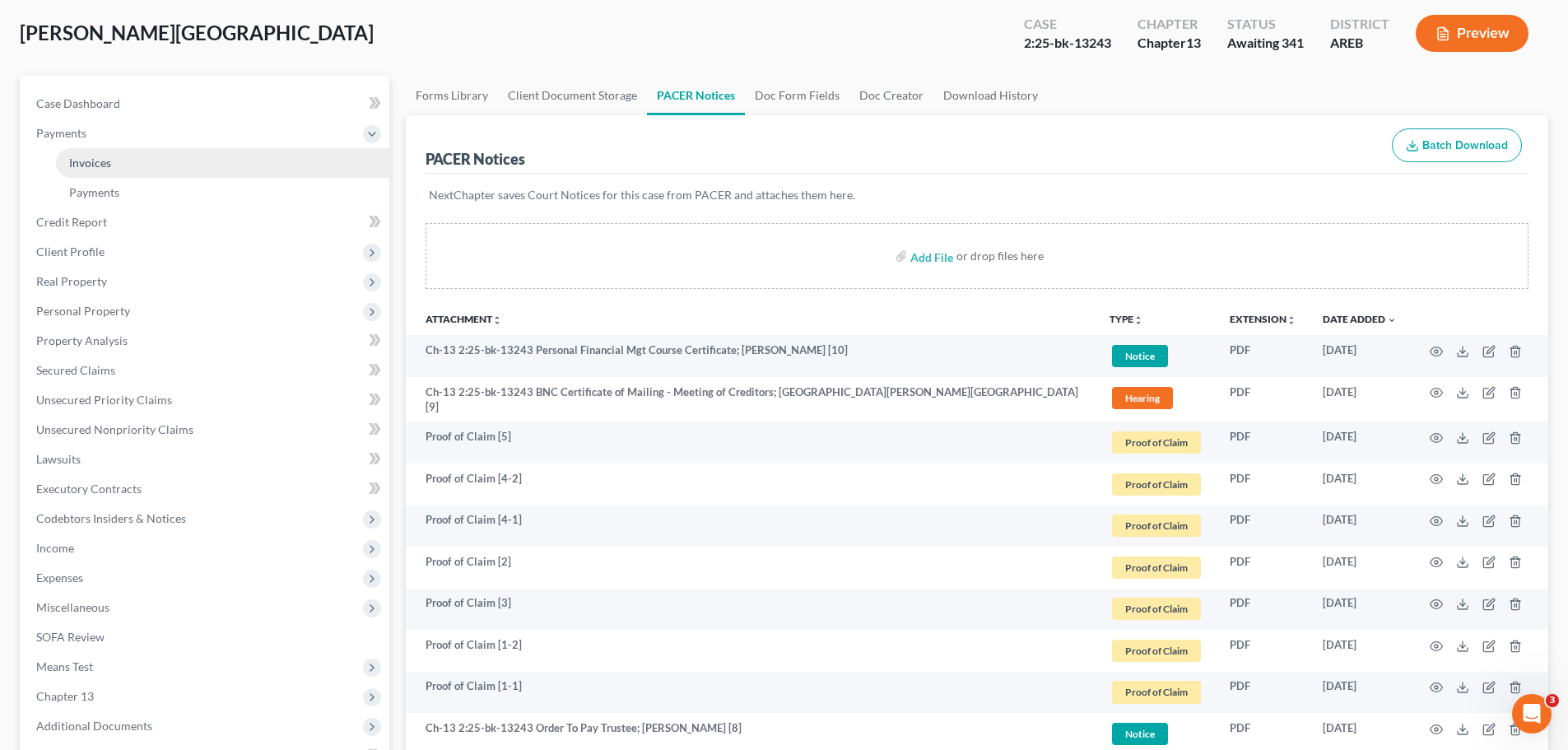
click at [129, 172] on link "Invoices" at bounding box center [222, 163] width 333 height 30
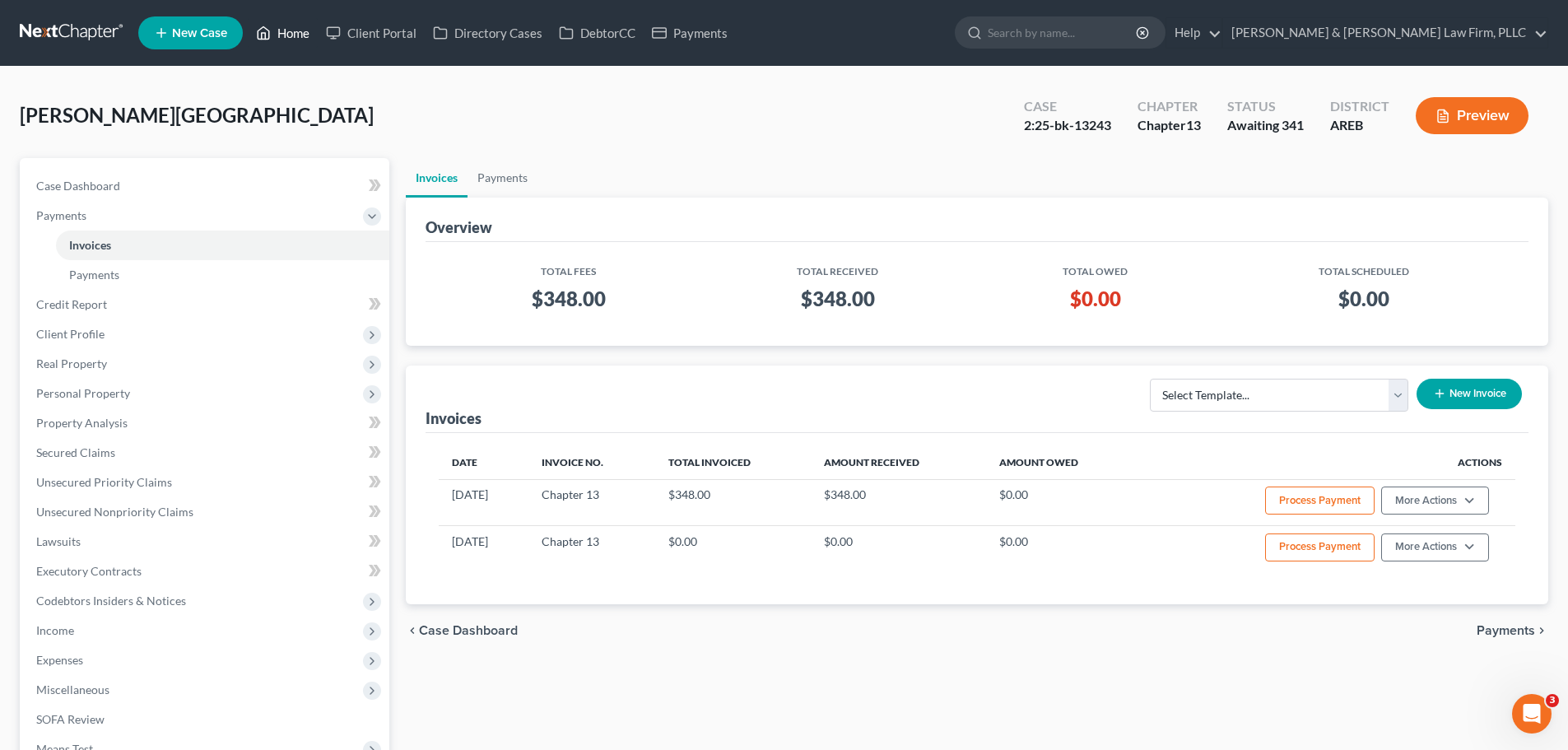
click at [288, 43] on link "Home" at bounding box center [283, 33] width 70 height 30
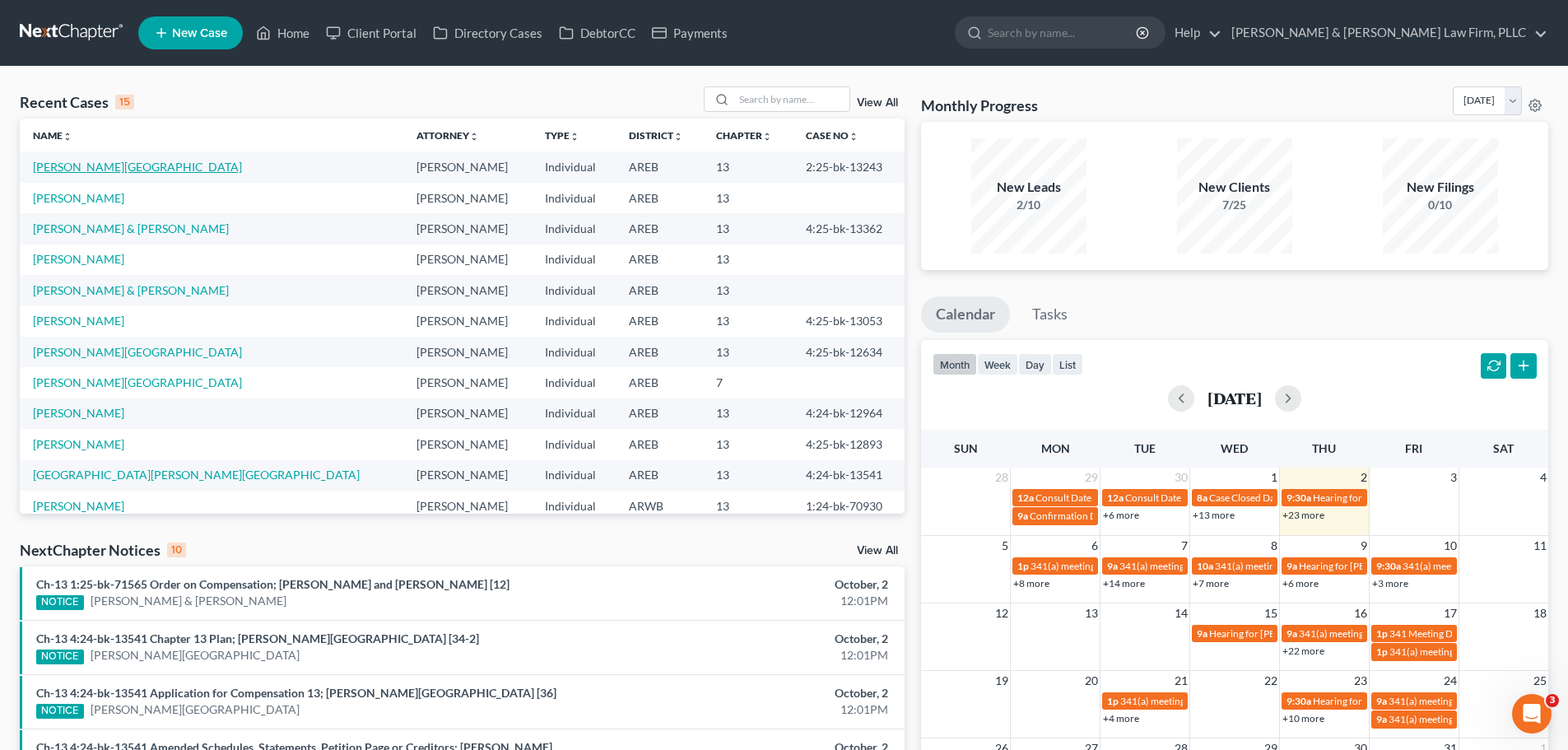
click at [73, 161] on link "[PERSON_NAME][GEOGRAPHIC_DATA]" at bounding box center [137, 167] width 209 height 14
select select "1"
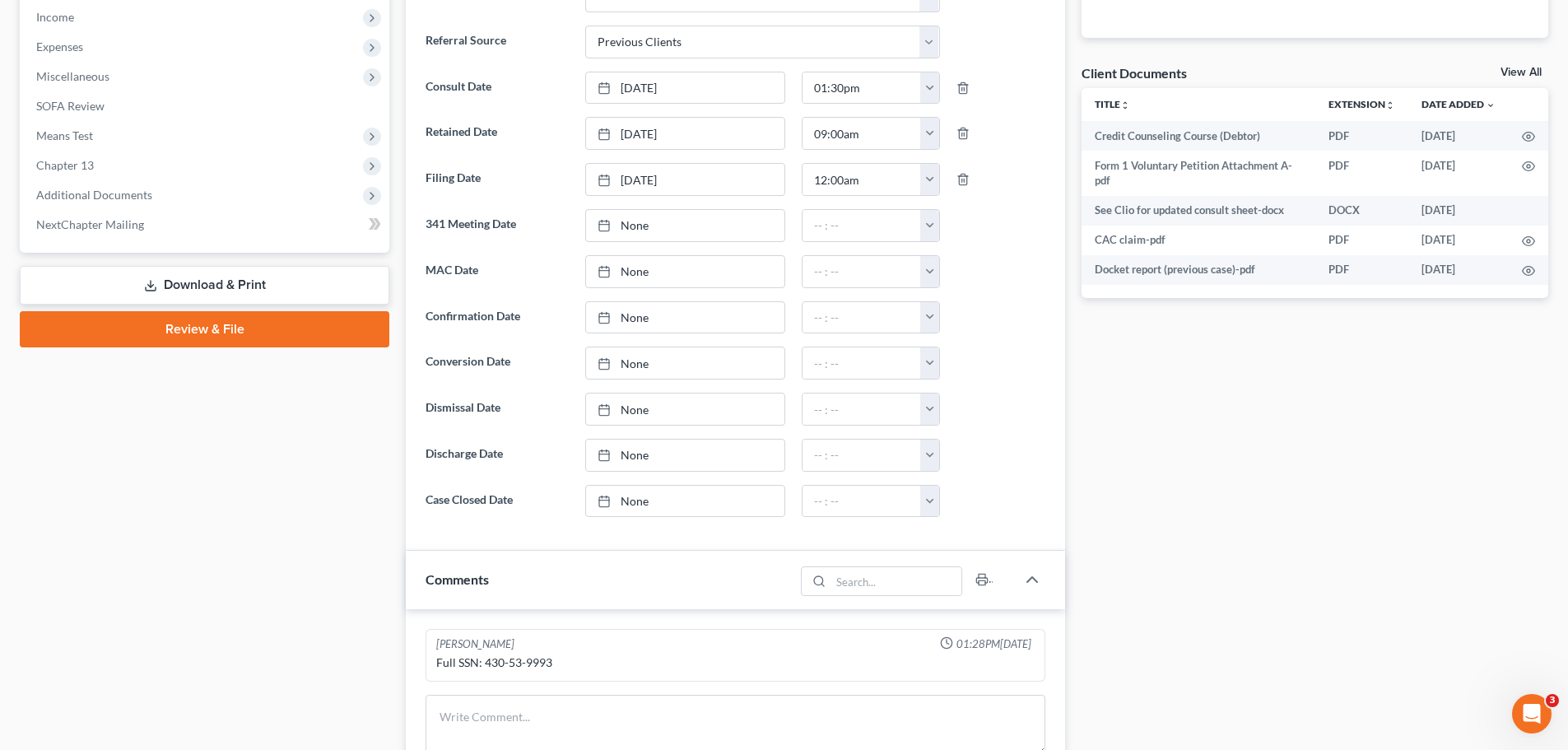
scroll to position [576, 0]
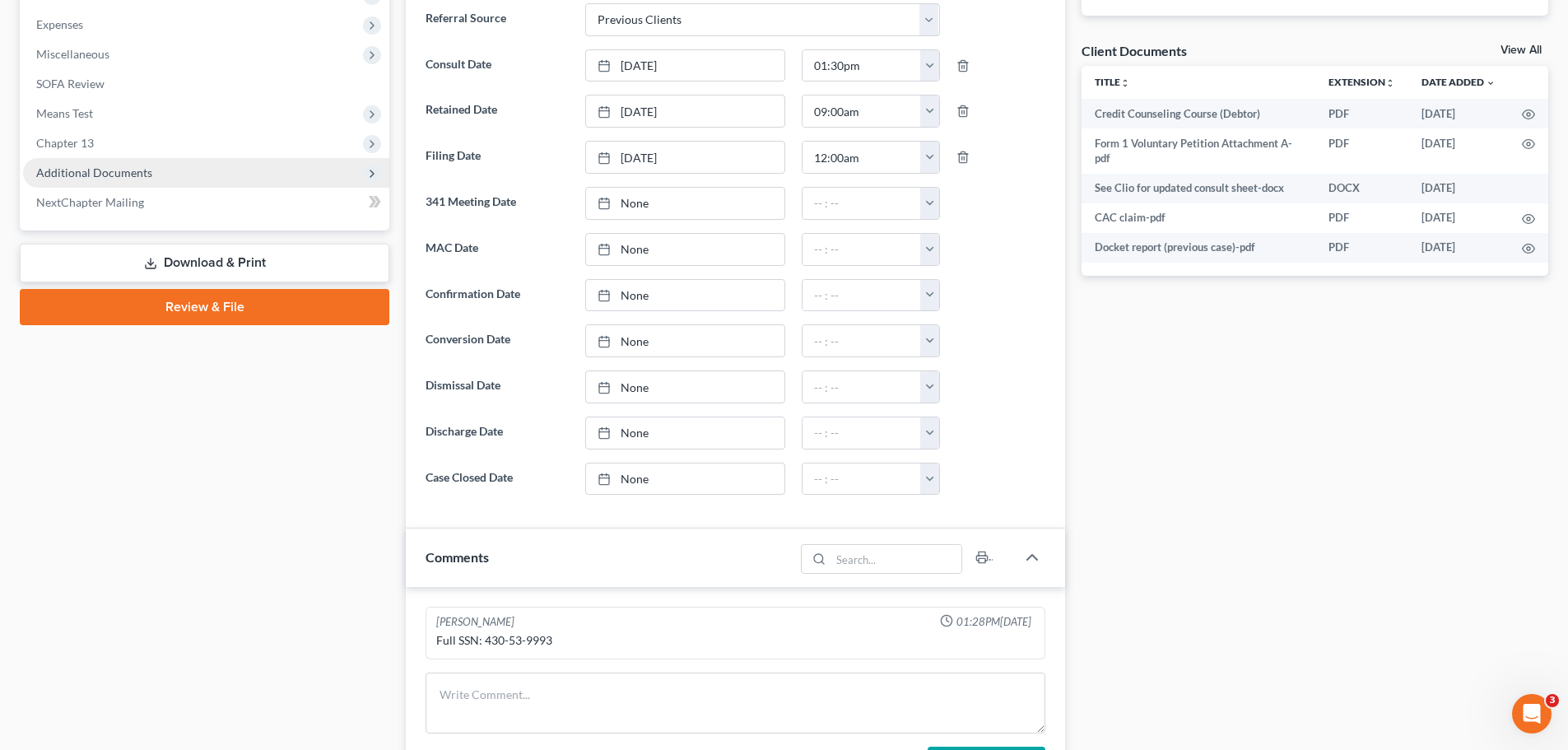
drag, startPoint x: 155, startPoint y: 165, endPoint x: 162, endPoint y: 180, distance: 16.6
click at [154, 165] on span "Additional Documents" at bounding box center [206, 173] width 366 height 30
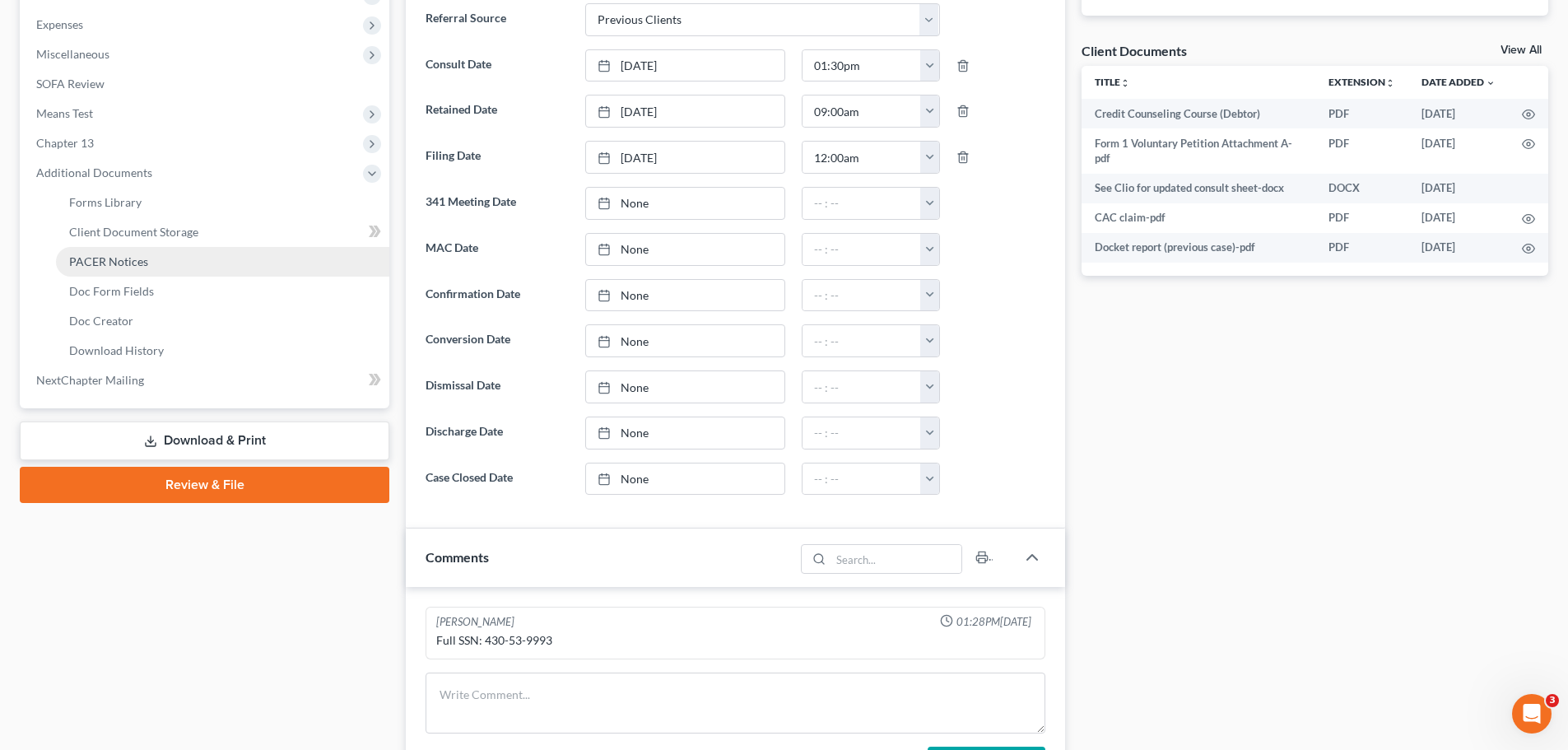
click at [132, 266] on span "PACER Notices" at bounding box center [109, 262] width 79 height 14
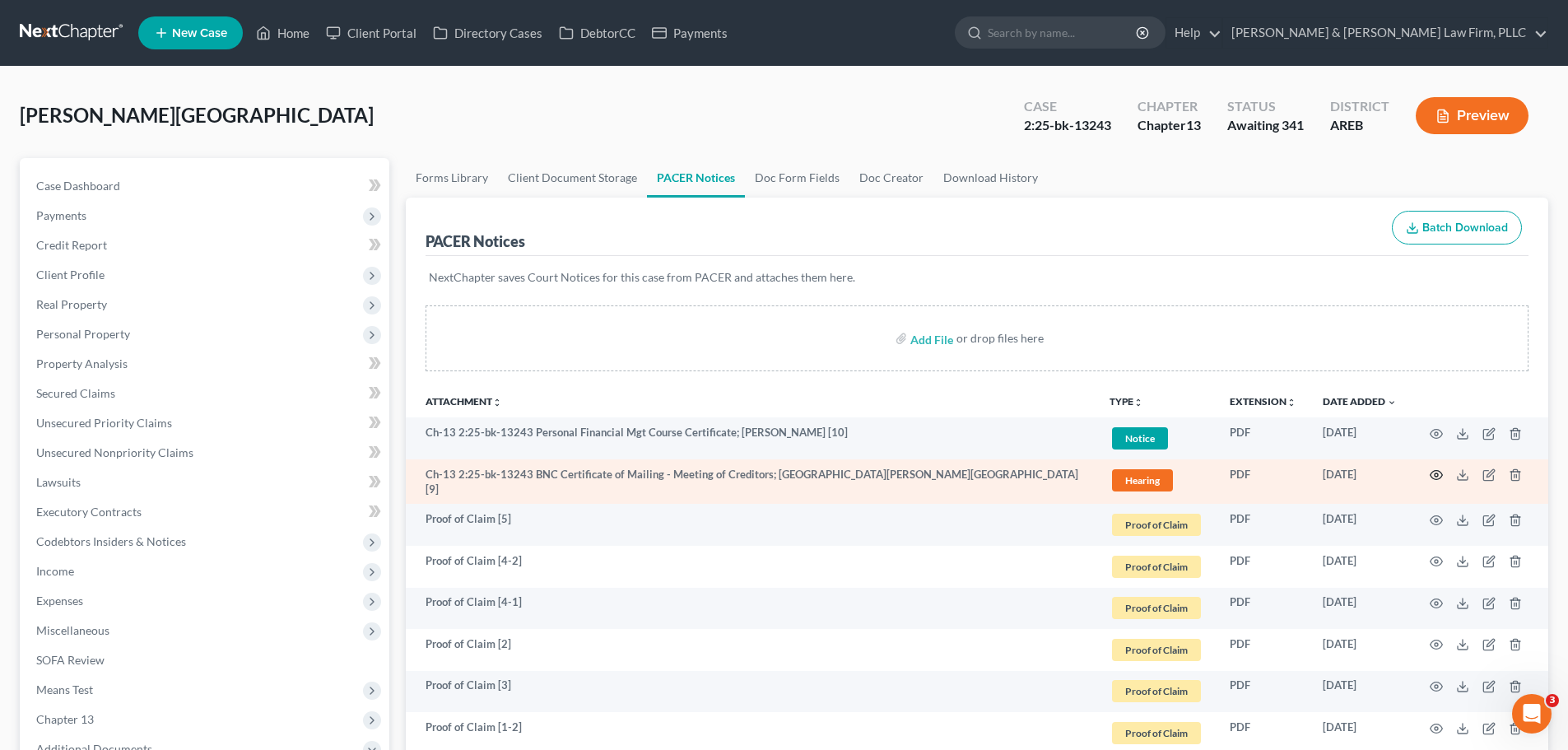
click at [1430, 477] on icon "button" at bounding box center [1436, 474] width 13 height 13
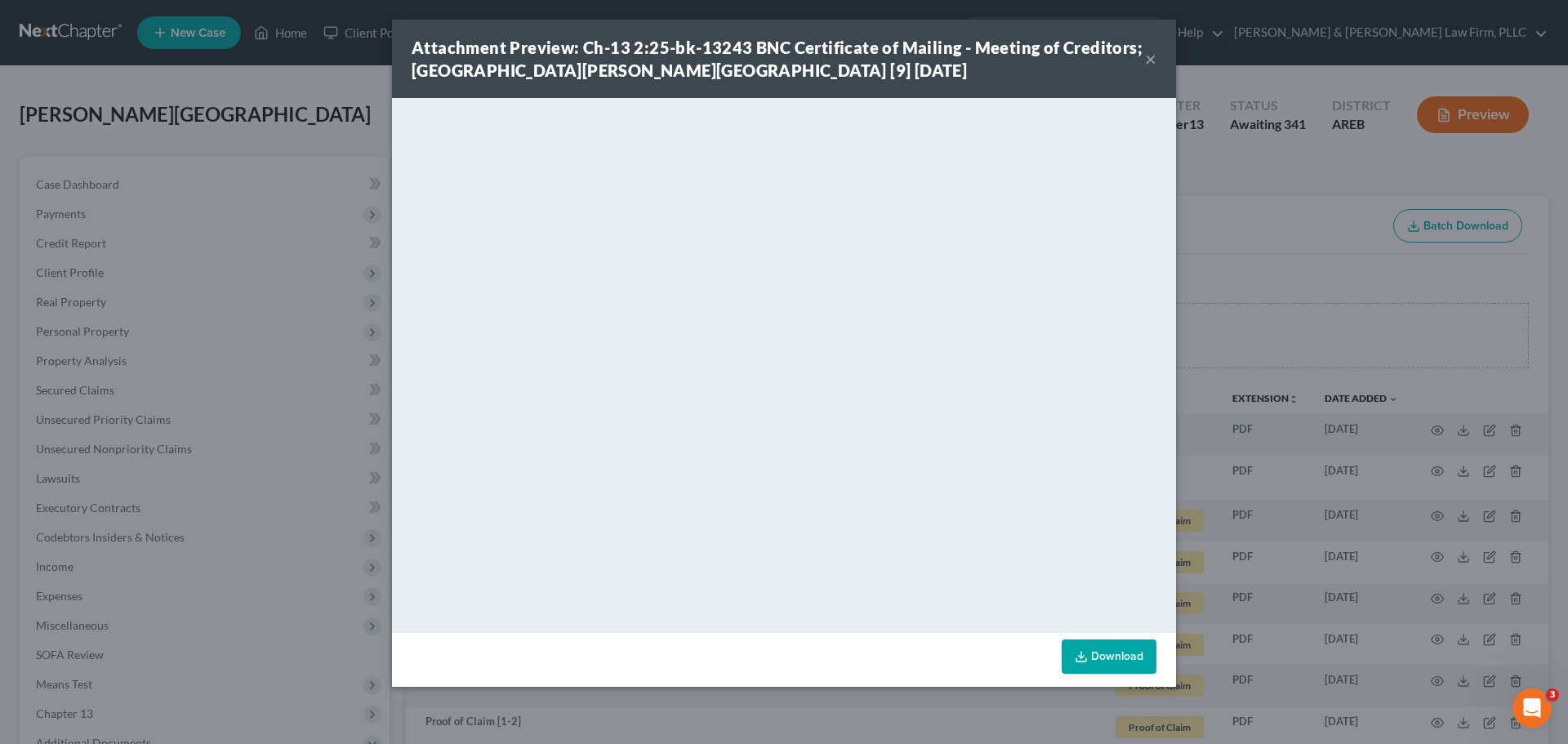
click at [362, 85] on div "Attachment Preview: Ch-13 2:25-bk-13243 BNC Certificate of Mailing - Meeting of…" at bounding box center [784, 372] width 1568 height 744
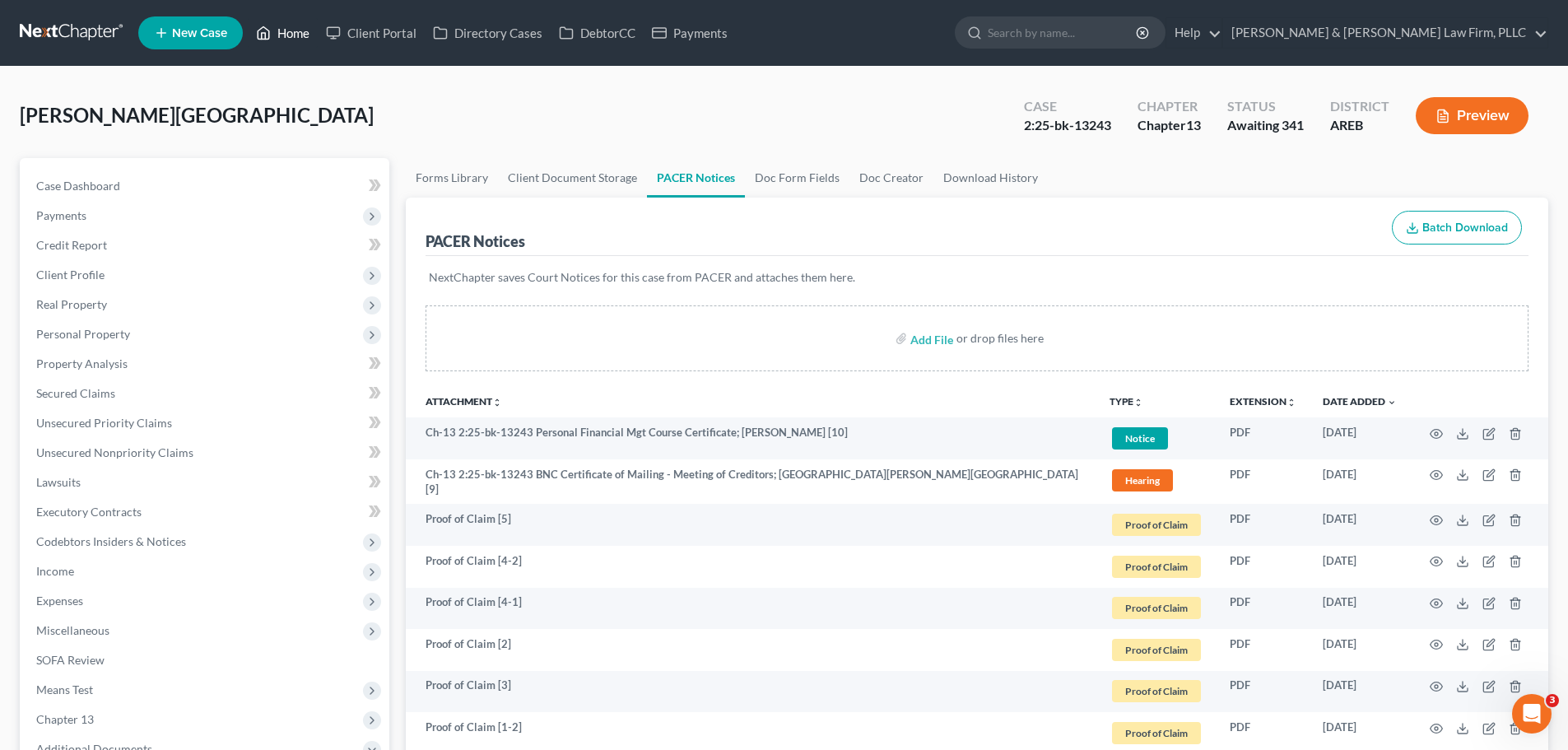
click at [271, 36] on icon at bounding box center [263, 32] width 15 height 19
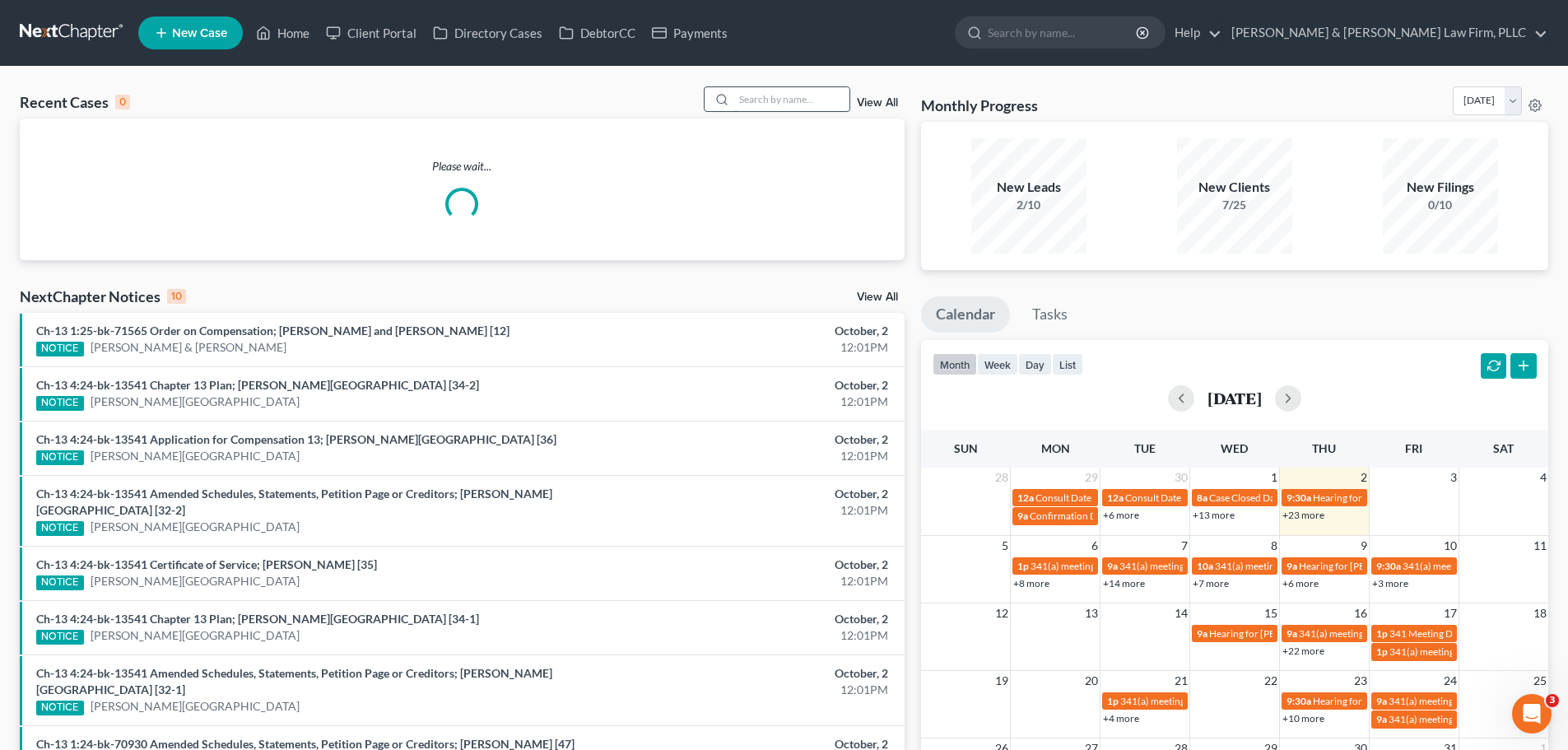
click at [821, 91] on input "search" at bounding box center [791, 98] width 115 height 24
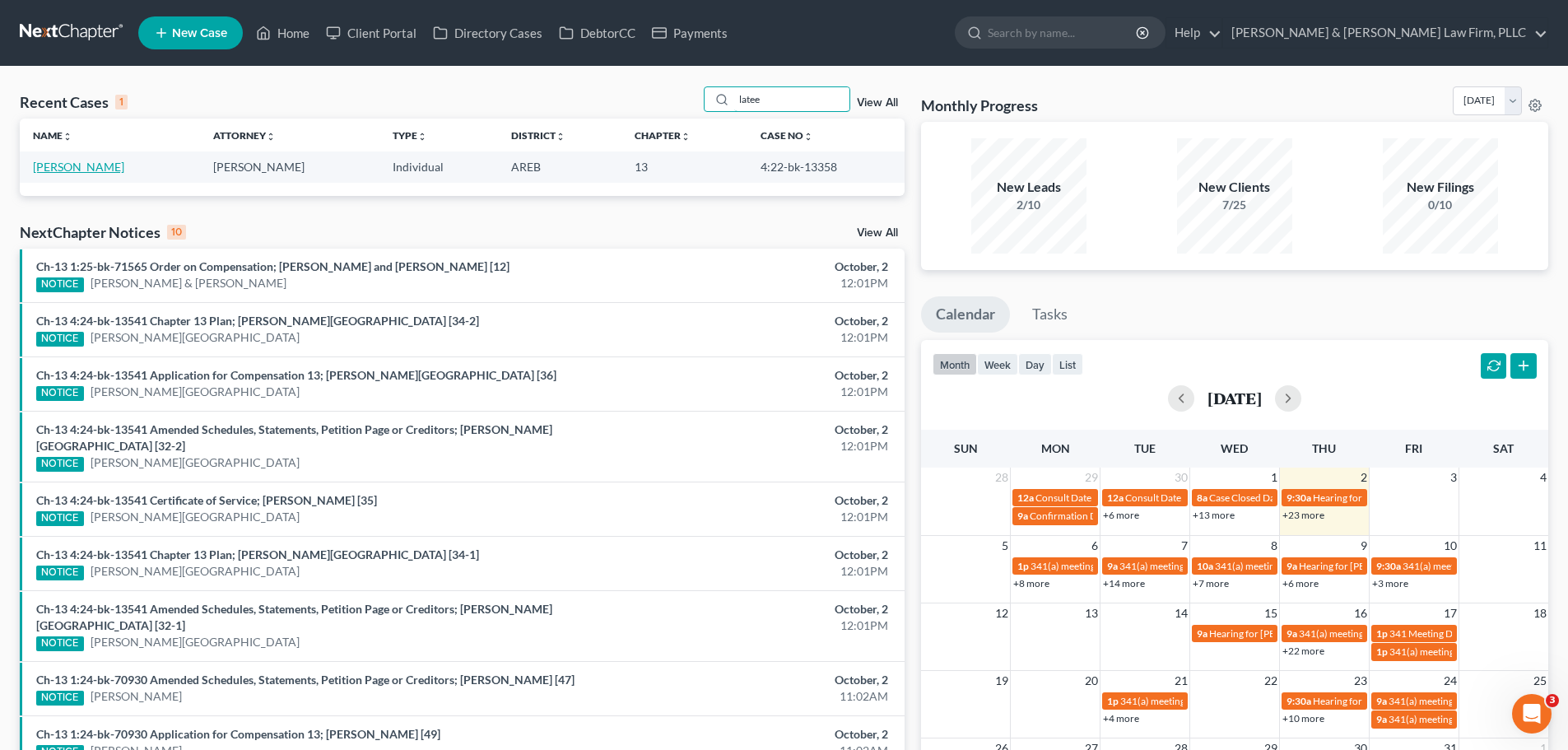
type input "latee"
click at [69, 165] on link "[PERSON_NAME]" at bounding box center [78, 167] width 91 height 14
